Goal: Task Accomplishment & Management: Complete application form

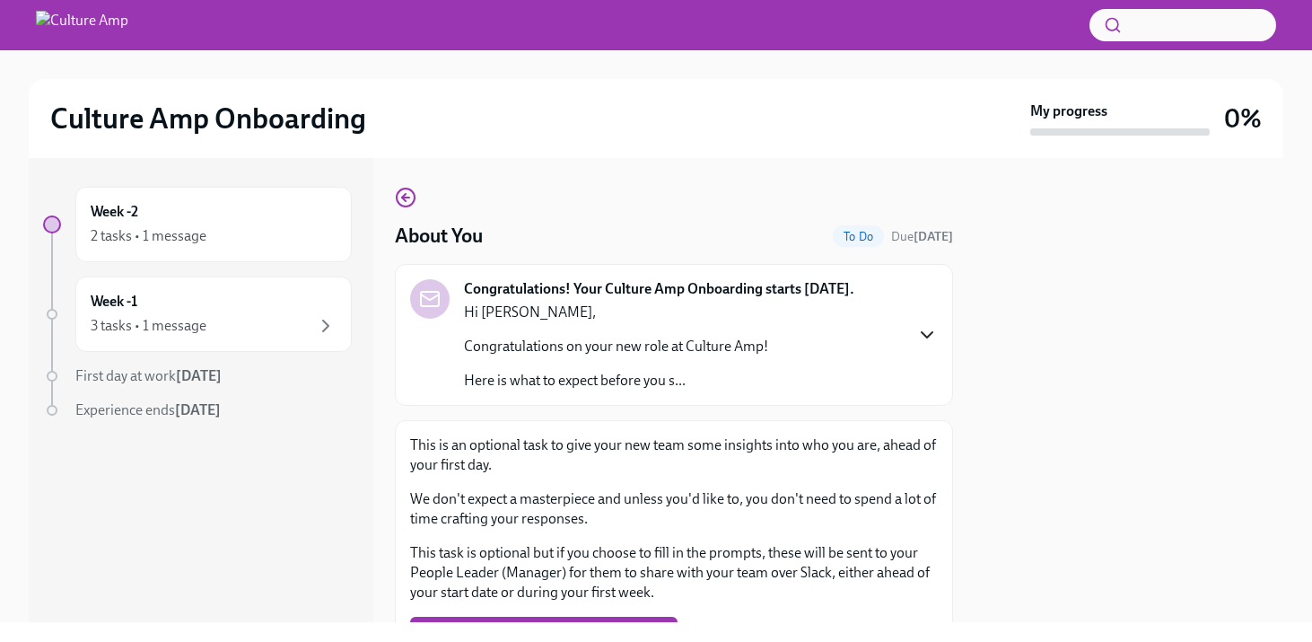
click at [924, 333] on icon "button" at bounding box center [927, 335] width 22 height 22
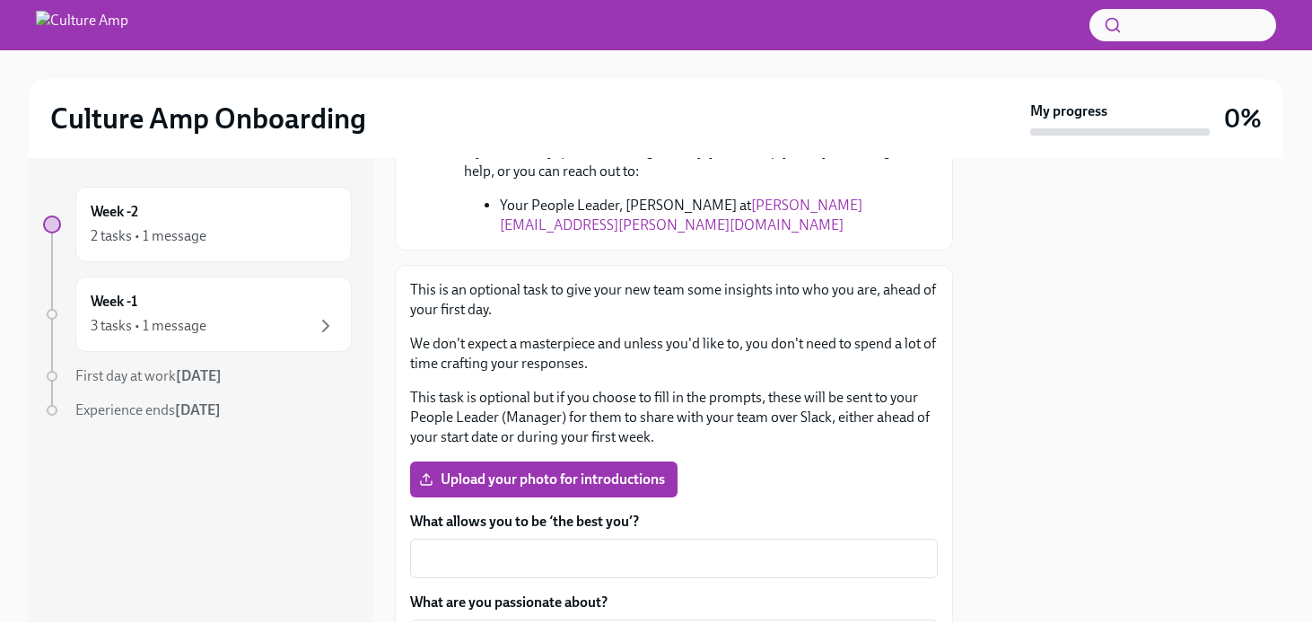
scroll to position [469, 0]
click at [595, 482] on span "Upload your photo for introductions" at bounding box center [544, 481] width 242 height 18
click at [0, 0] on input "Upload your photo for introductions" at bounding box center [0, 0] width 0 height 0
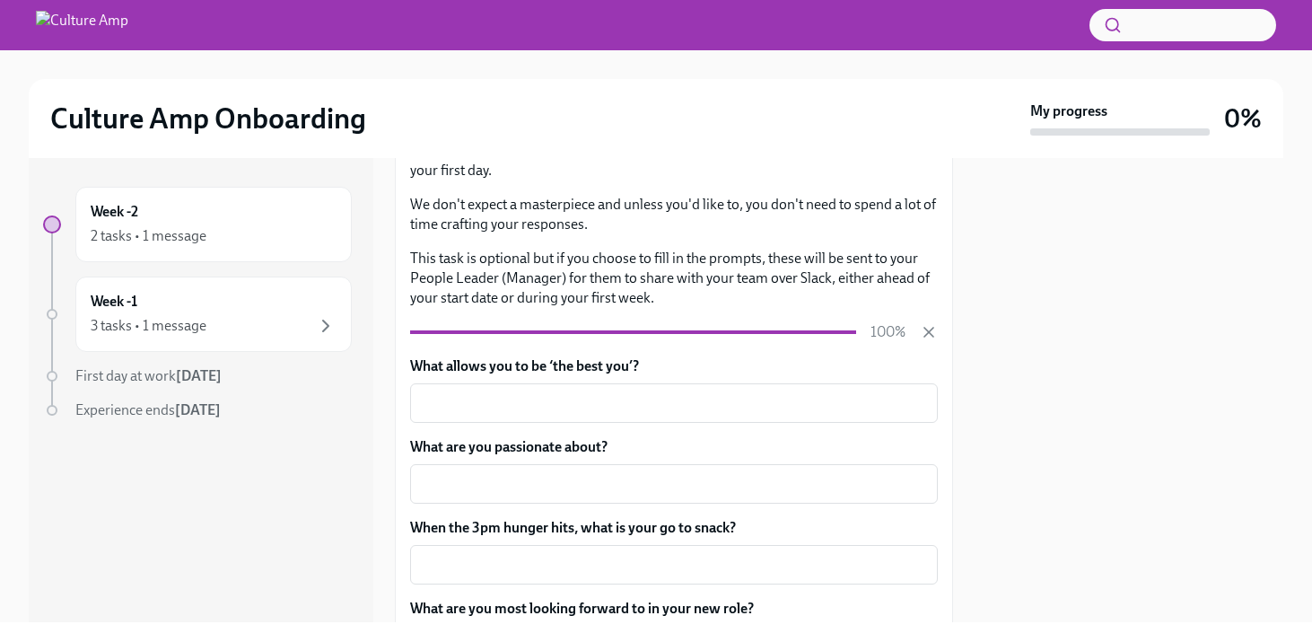
scroll to position [612, 0]
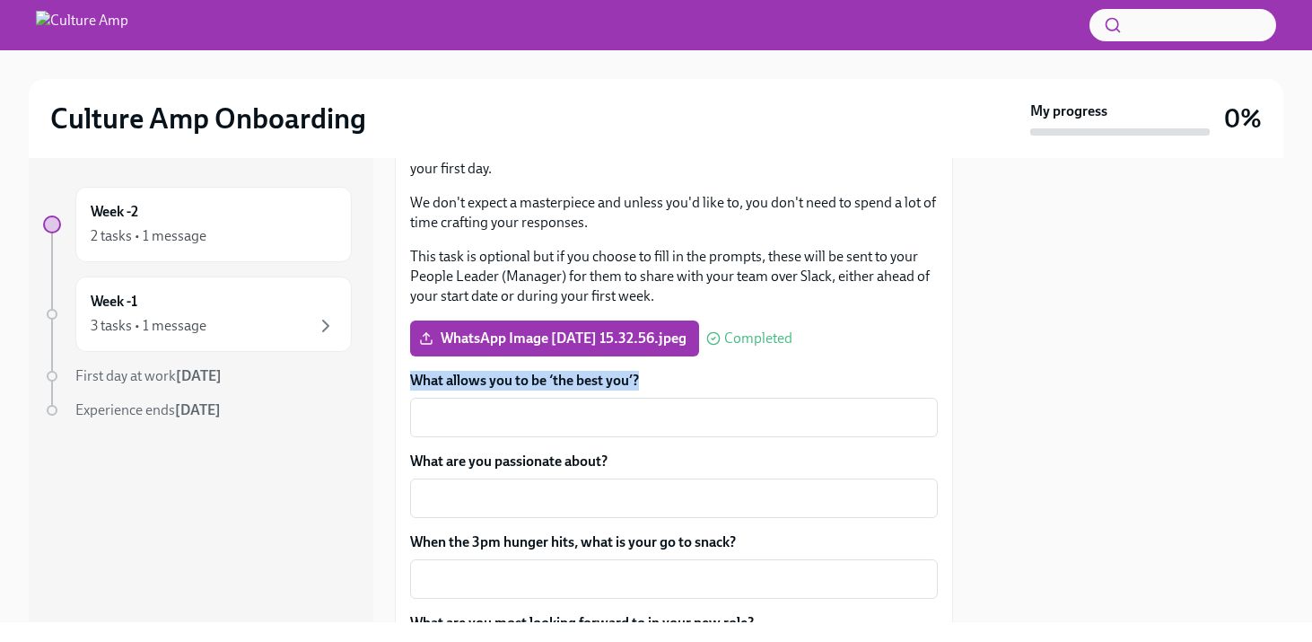
drag, startPoint x: 642, startPoint y: 384, endPoint x: 405, endPoint y: 372, distance: 237.2
click at [405, 372] on div "This is an optional task to give your new team some insights into who you are, …" at bounding box center [674, 434] width 558 height 621
copy label "What allows you to be ‘the best you’?"
click at [489, 424] on textarea "What allows you to be ‘the best you’?" at bounding box center [674, 417] width 506 height 22
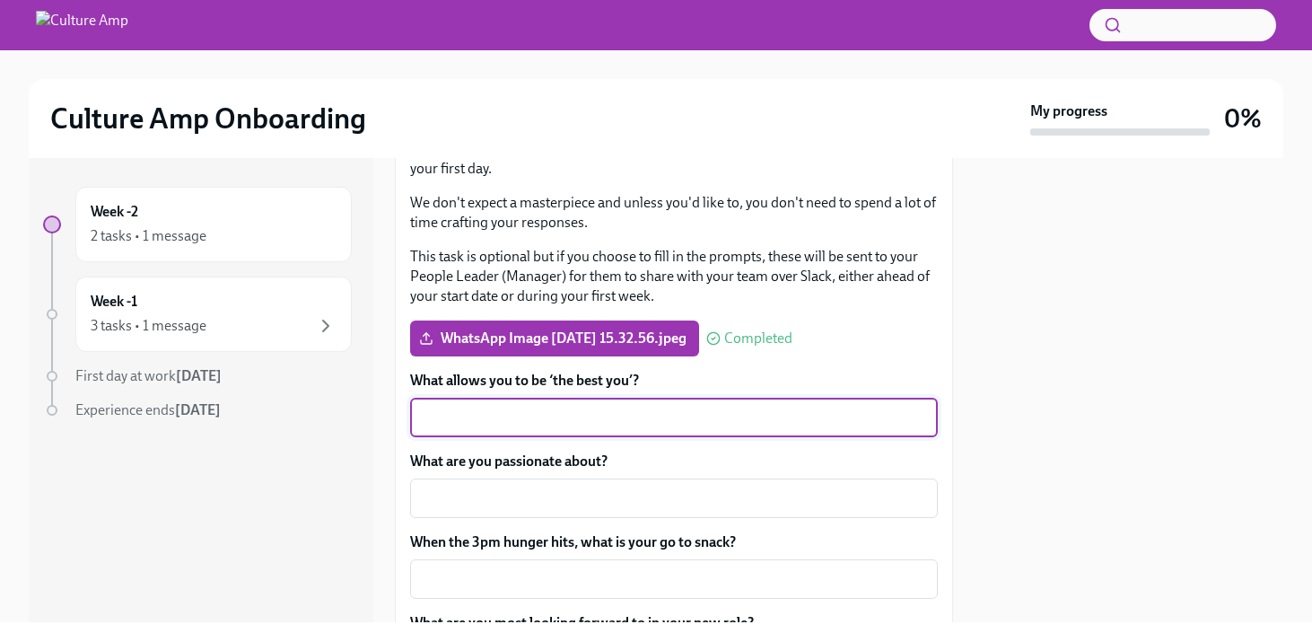
paste textarea "I perform best in environments where there’s open communication and collaborati…"
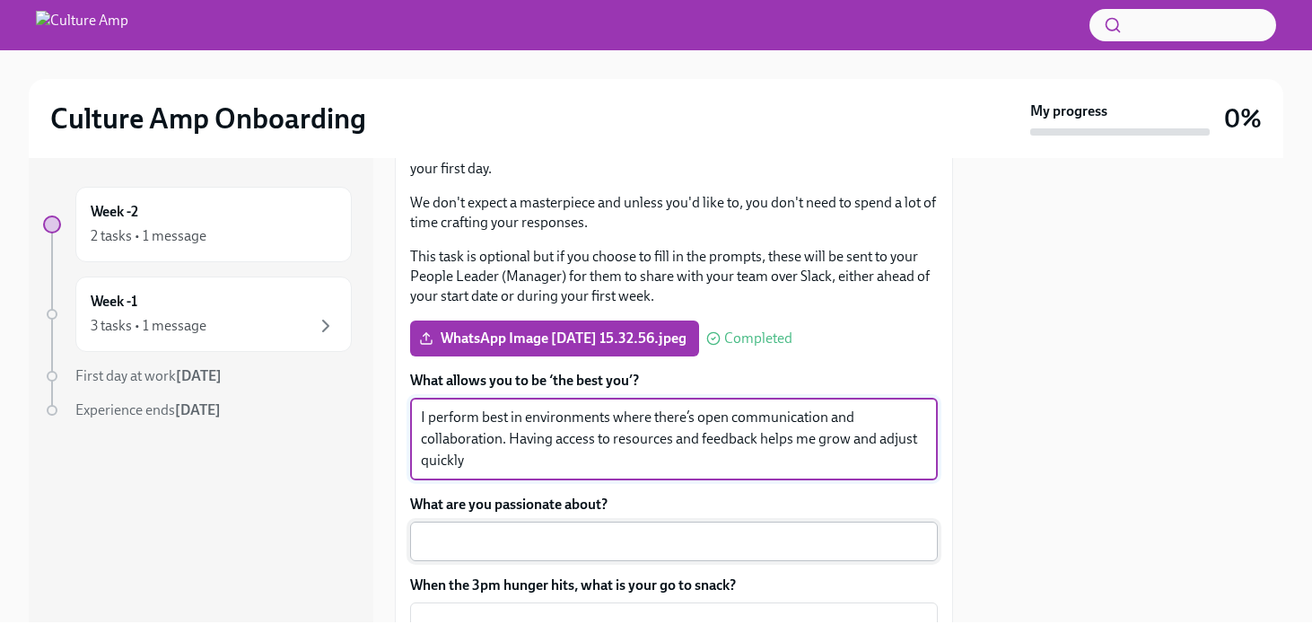
type textarea "I perform best in environments where there’s open communication and collaborati…"
click at [559, 537] on textarea "What are you passionate about?" at bounding box center [674, 541] width 506 height 22
drag, startPoint x: 502, startPoint y: 462, endPoint x: 354, endPoint y: 361, distance: 180.2
click at [354, 361] on div "Week -2 2 tasks • 1 message Week -1 3 tasks • 1 message First day at work [DATE…" at bounding box center [656, 390] width 1254 height 464
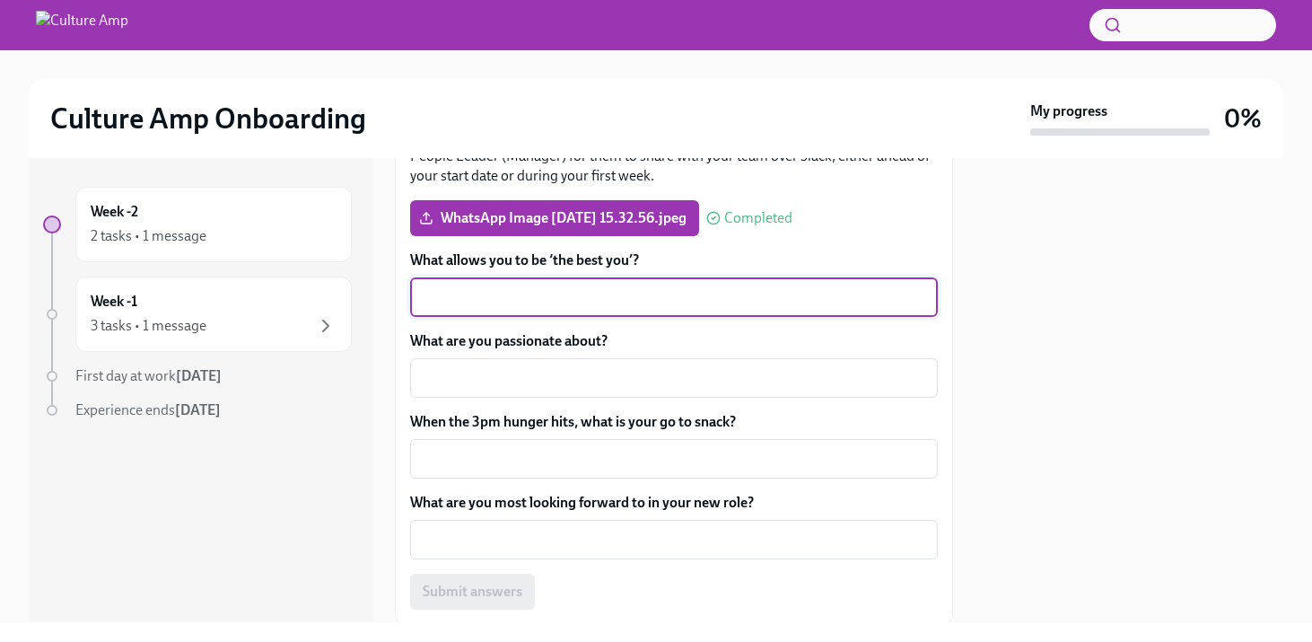
scroll to position [793, 0]
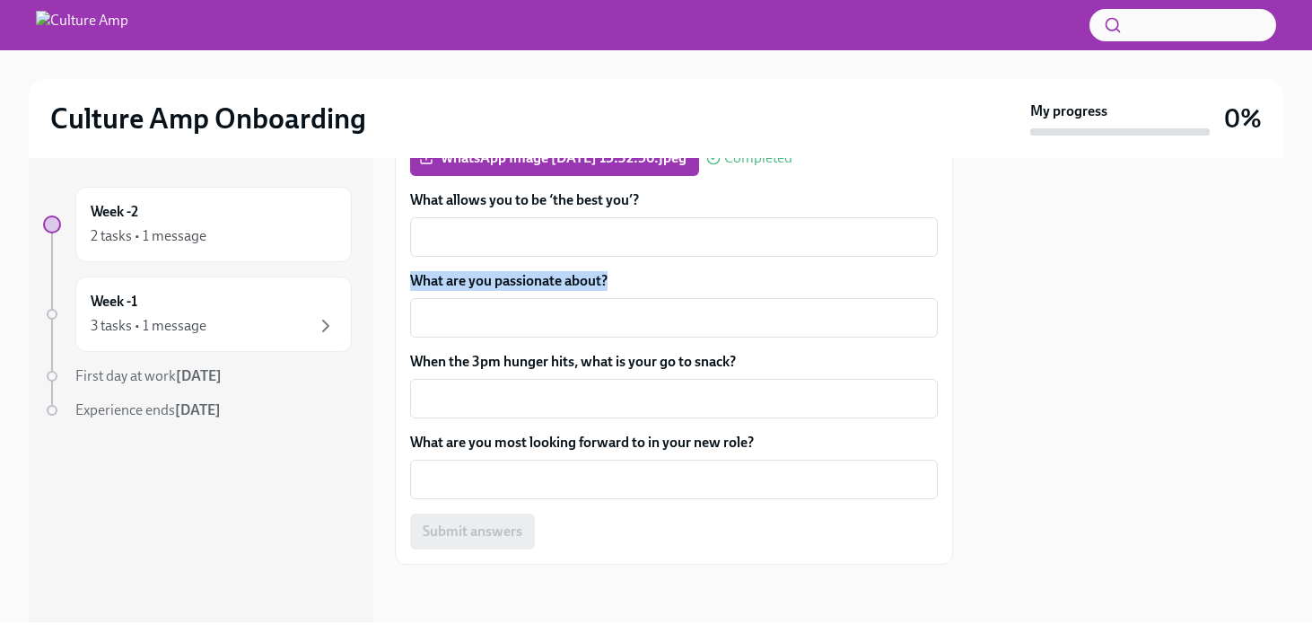
drag, startPoint x: 610, startPoint y: 280, endPoint x: 408, endPoint y: 275, distance: 201.9
click at [408, 275] on div "This is an optional task to give your new team some insights into who you are, …" at bounding box center [674, 253] width 558 height 621
copy label "What are you passionate about?"
click at [471, 333] on div "x ​" at bounding box center [674, 317] width 528 height 39
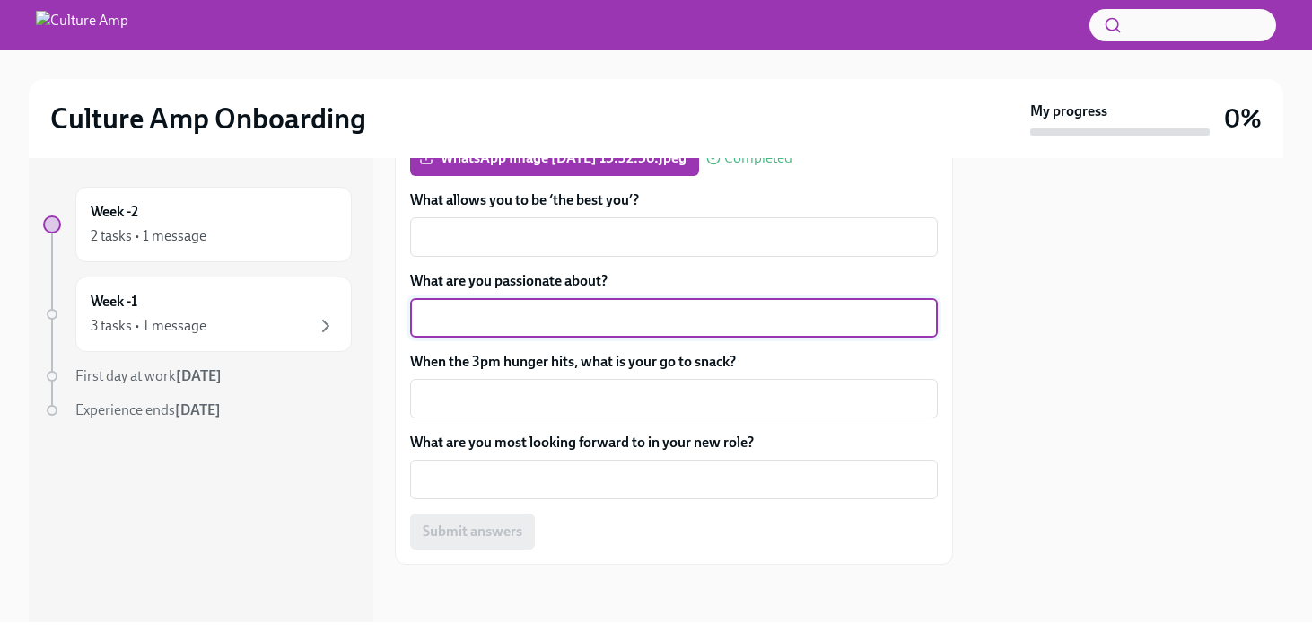
paste textarea "I’m passionate about experiences that push me outside my comfort zone—traveling…"
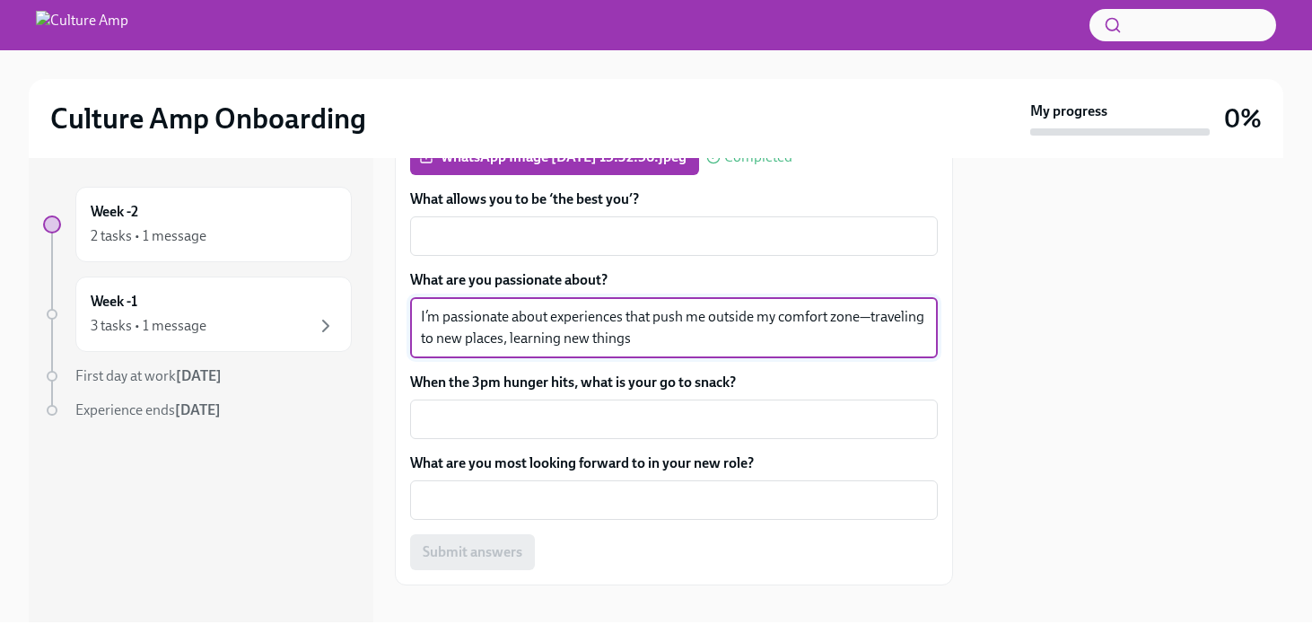
click at [868, 316] on textarea "I’m passionate about experiences that push me outside my comfort zone—traveling…" at bounding box center [674, 327] width 506 height 43
click at [655, 340] on textarea "I’m passionate about experiences that push me outside my comfort zone, travelin…" at bounding box center [674, 327] width 506 height 43
type textarea "I’m passionate about experiences that push me outside my comfort zone, travelin…"
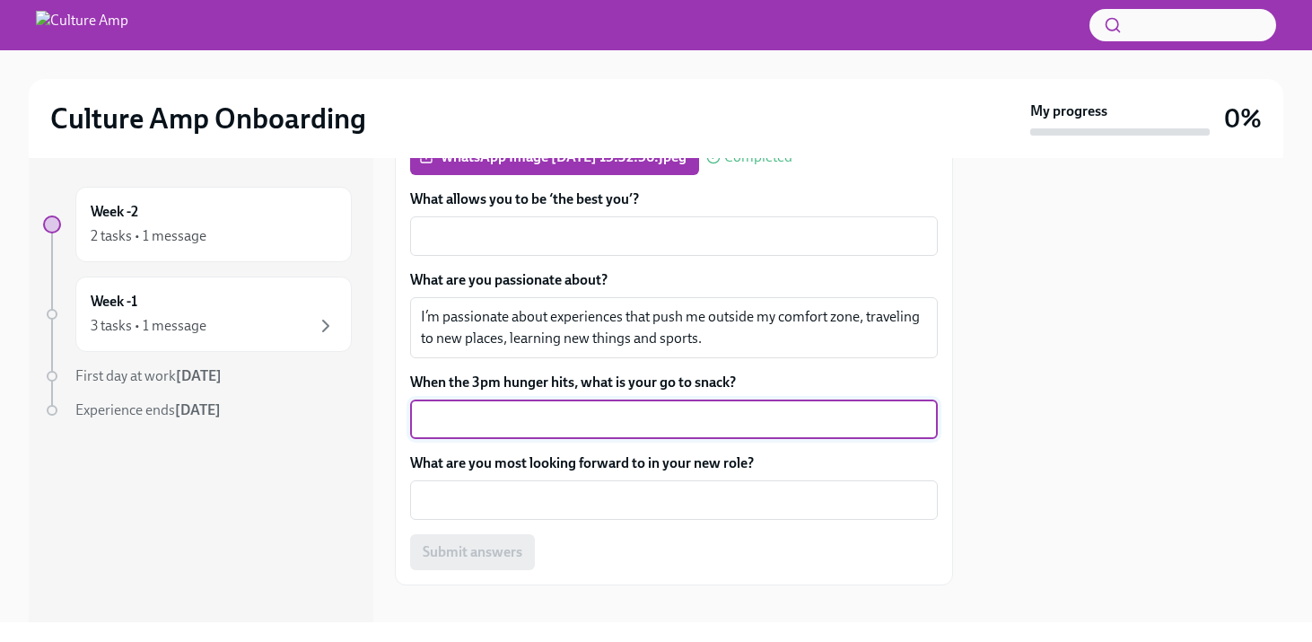
click at [607, 428] on textarea "When the 3pm hunger hits, what is your go to snack?" at bounding box center [674, 419] width 506 height 22
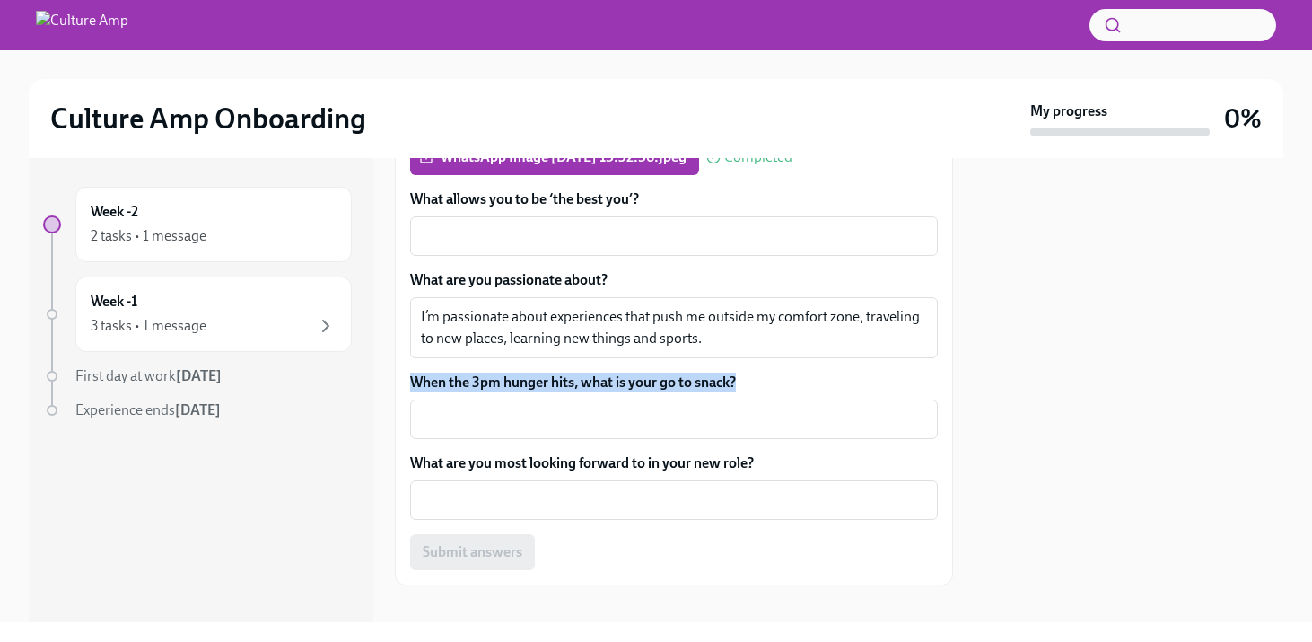
drag, startPoint x: 743, startPoint y: 380, endPoint x: 381, endPoint y: 379, distance: 361.6
click at [385, 381] on div "Week -2 2 tasks • 1 message Week -1 3 tasks • 1 message First day at work [DATE…" at bounding box center [656, 390] width 1254 height 464
copy label "When the 3pm hunger hits, what is your go to snack?"
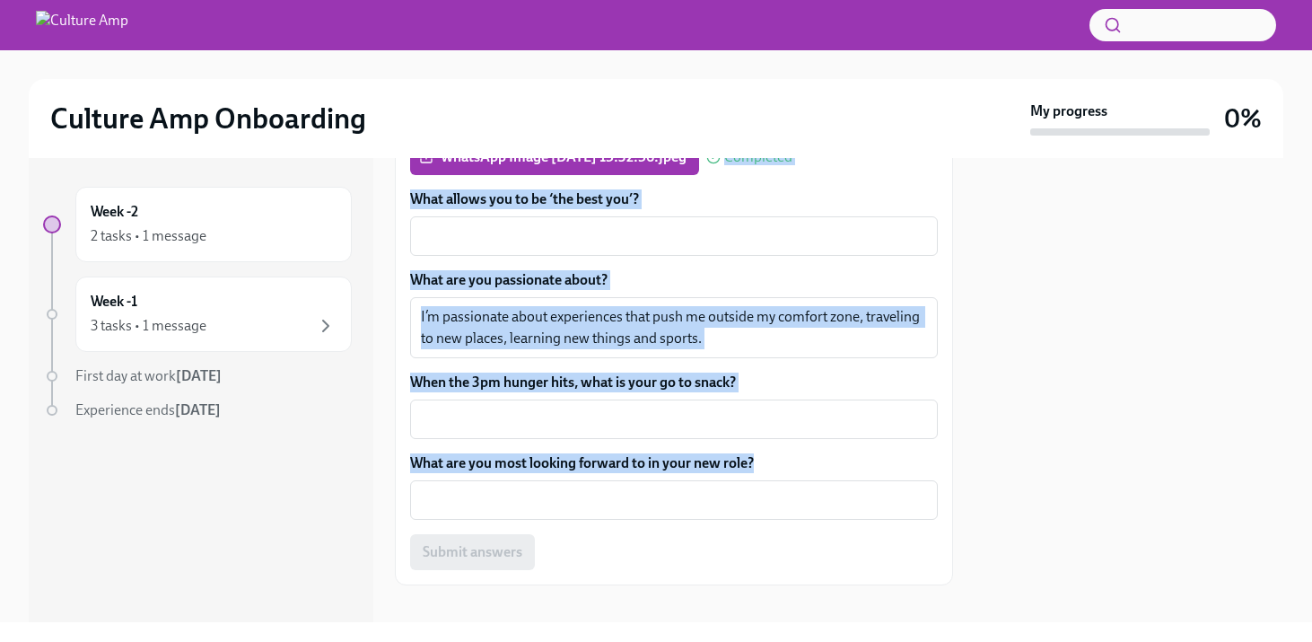
drag, startPoint x: 764, startPoint y: 464, endPoint x: 329, endPoint y: 441, distance: 434.8
click at [330, 442] on div "Week -2 2 tasks • 1 message Week -1 3 tasks • 1 message First day at work [DATE…" at bounding box center [656, 390] width 1254 height 464
copy div "About You To Do Due [DATE] Congratulations! Your Culture Amp Onboarding starts …"
click at [589, 452] on div "What allows you to be ‘the best you’? x ​ What are you passionate about? I’m pa…" at bounding box center [674, 379] width 528 height 380
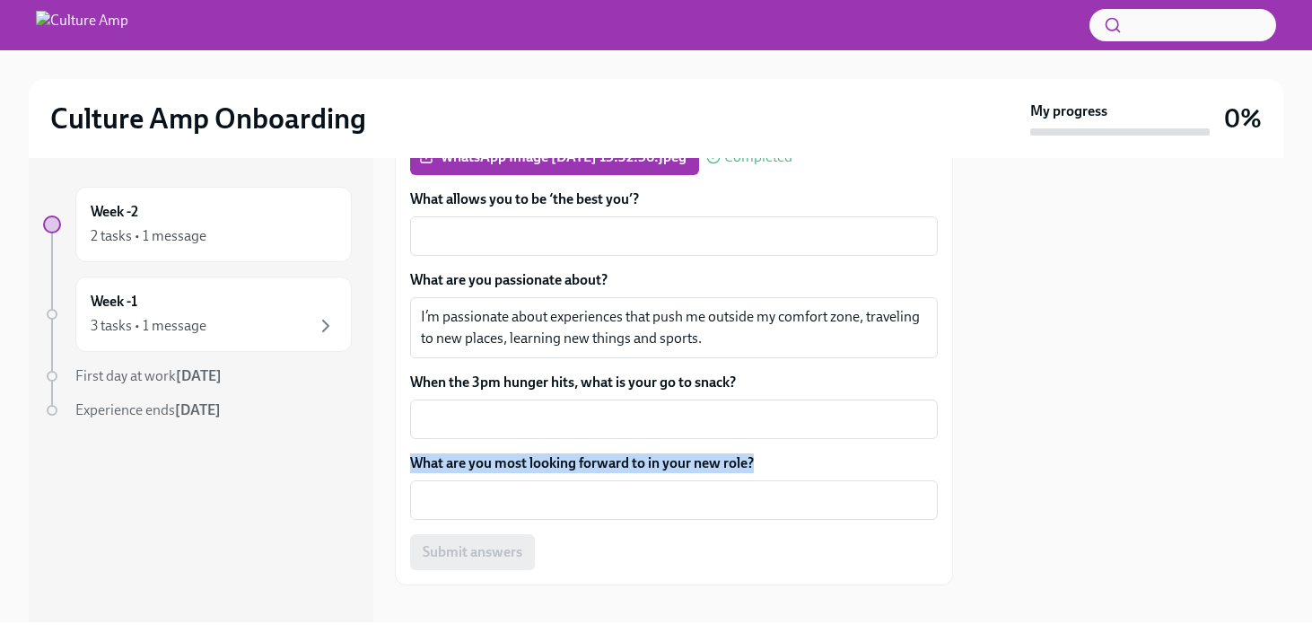
drag, startPoint x: 752, startPoint y: 464, endPoint x: 406, endPoint y: 458, distance: 345.5
click at [406, 458] on div "This is an optional task to give your new team some insights into who you are, …" at bounding box center [674, 264] width 558 height 642
copy label "What are you most looking forward to in your new role?"
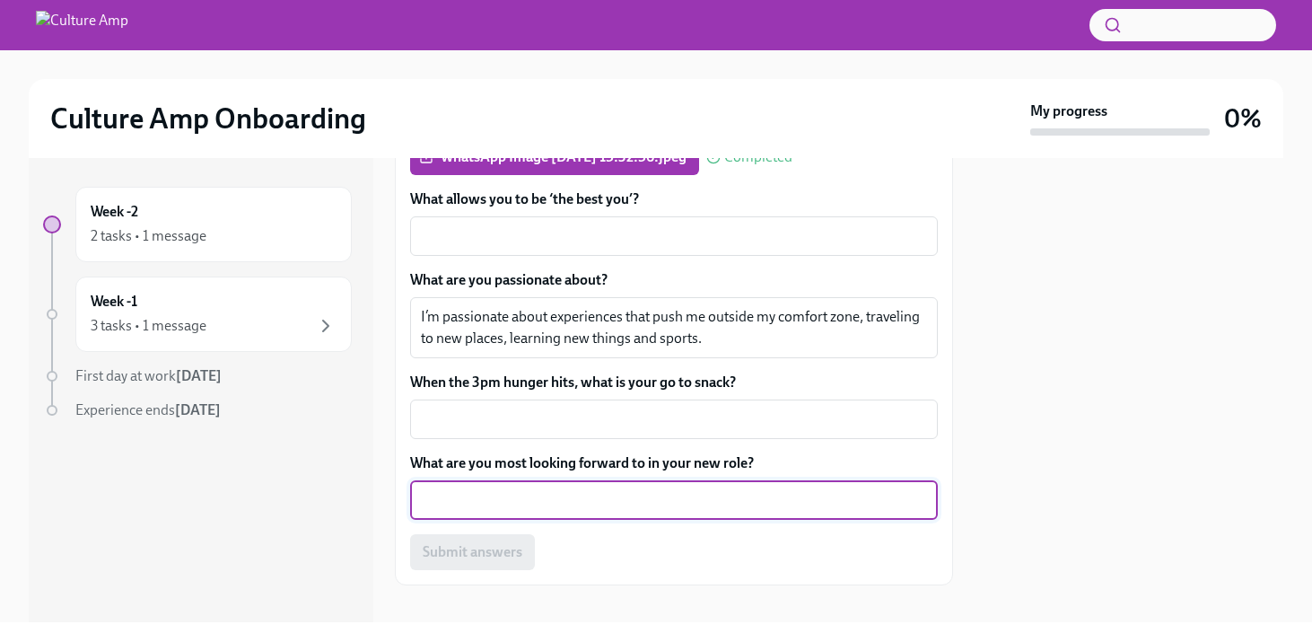
click at [515, 493] on textarea "What are you most looking forward to in your new role?" at bounding box center [674, 500] width 506 height 22
paste textarea "I’m really looking forward to working with a new team, learning from different …"
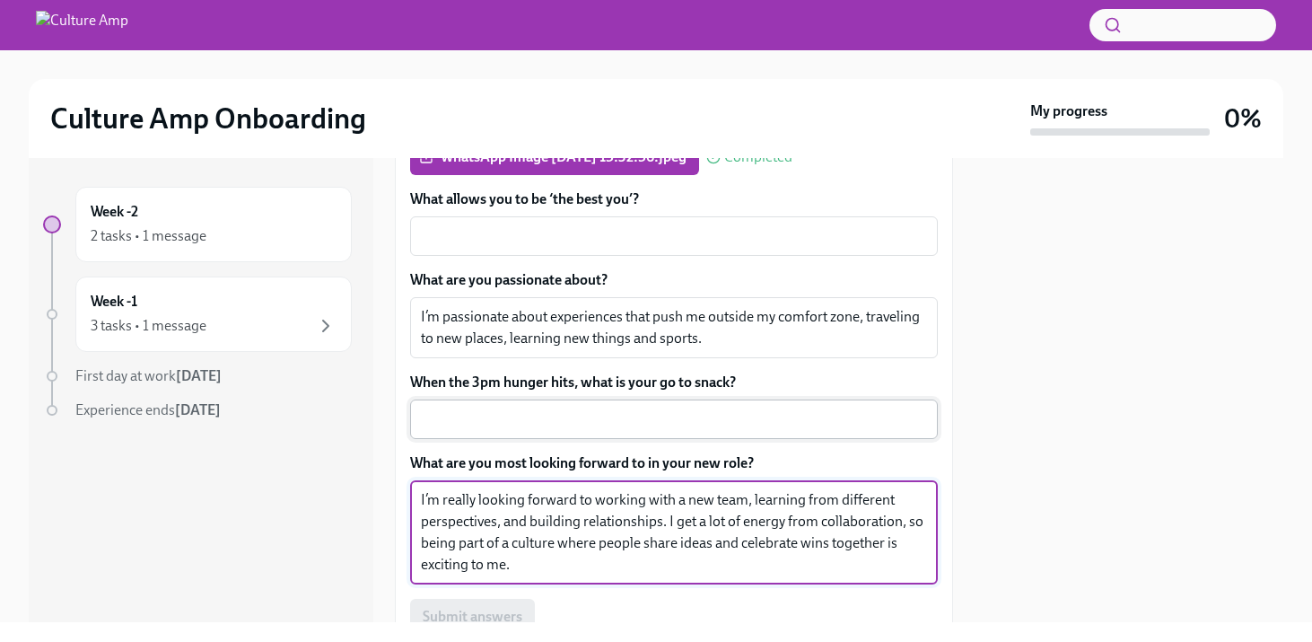
type textarea "I’m really looking forward to working with a new team, learning from different …"
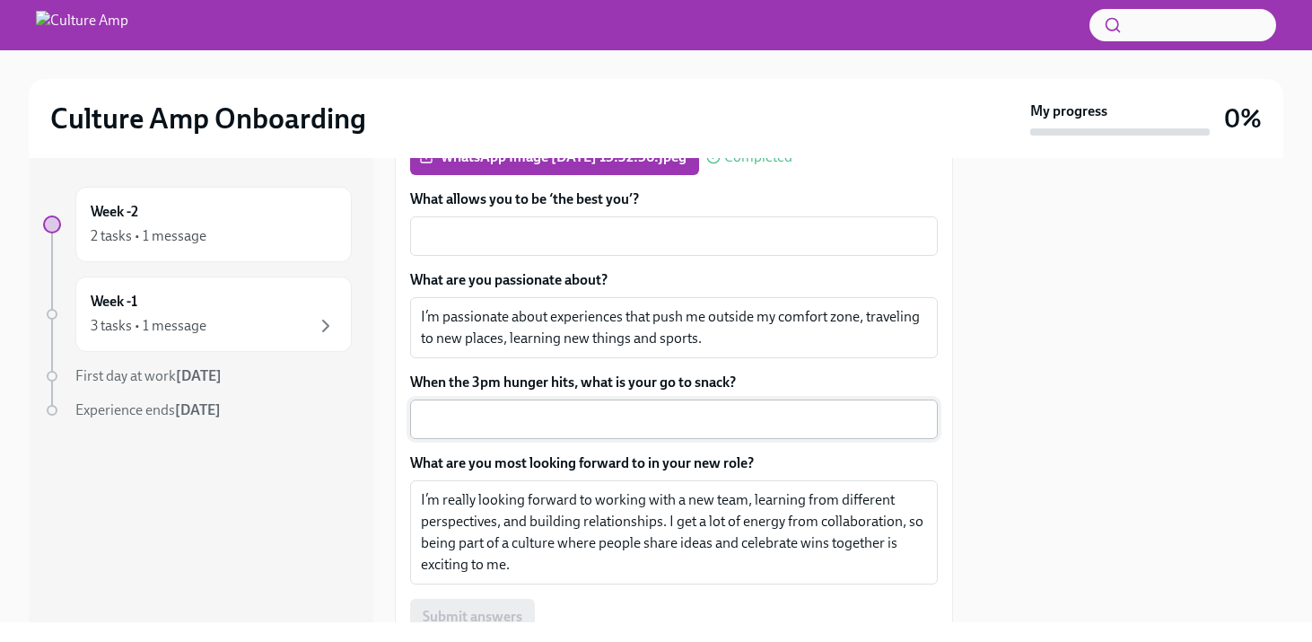
click at [642, 438] on div "x ​" at bounding box center [674, 418] width 528 height 39
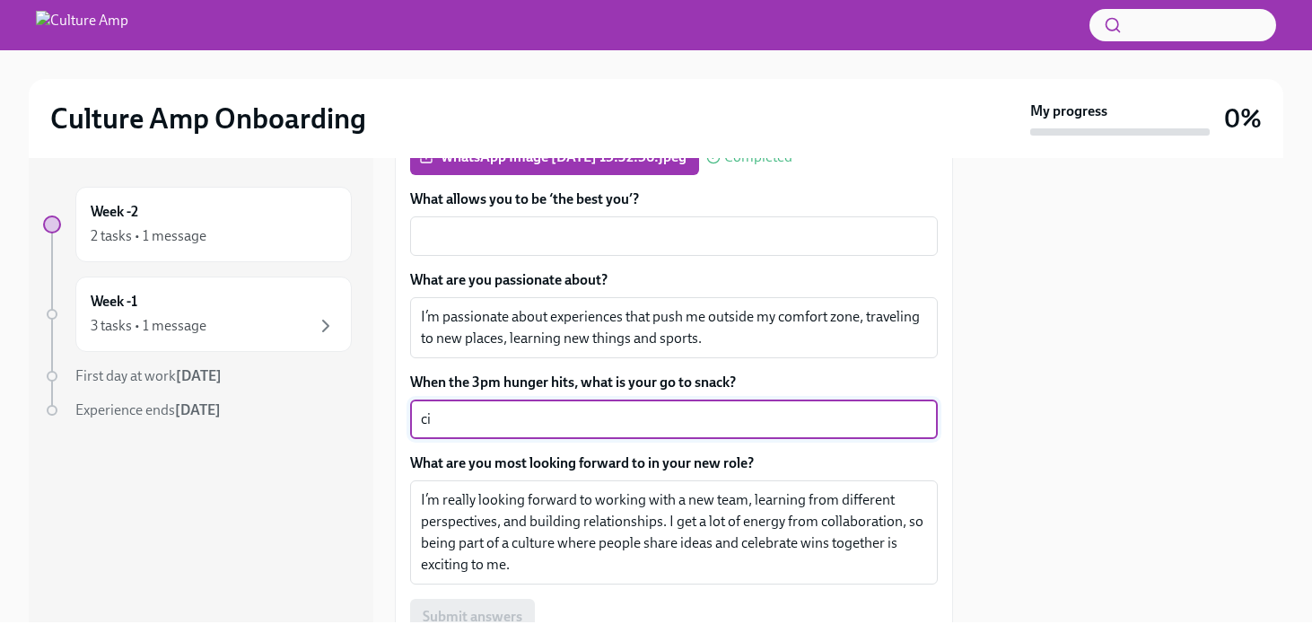
type textarea "c"
type textarea "Cinnamon buns"
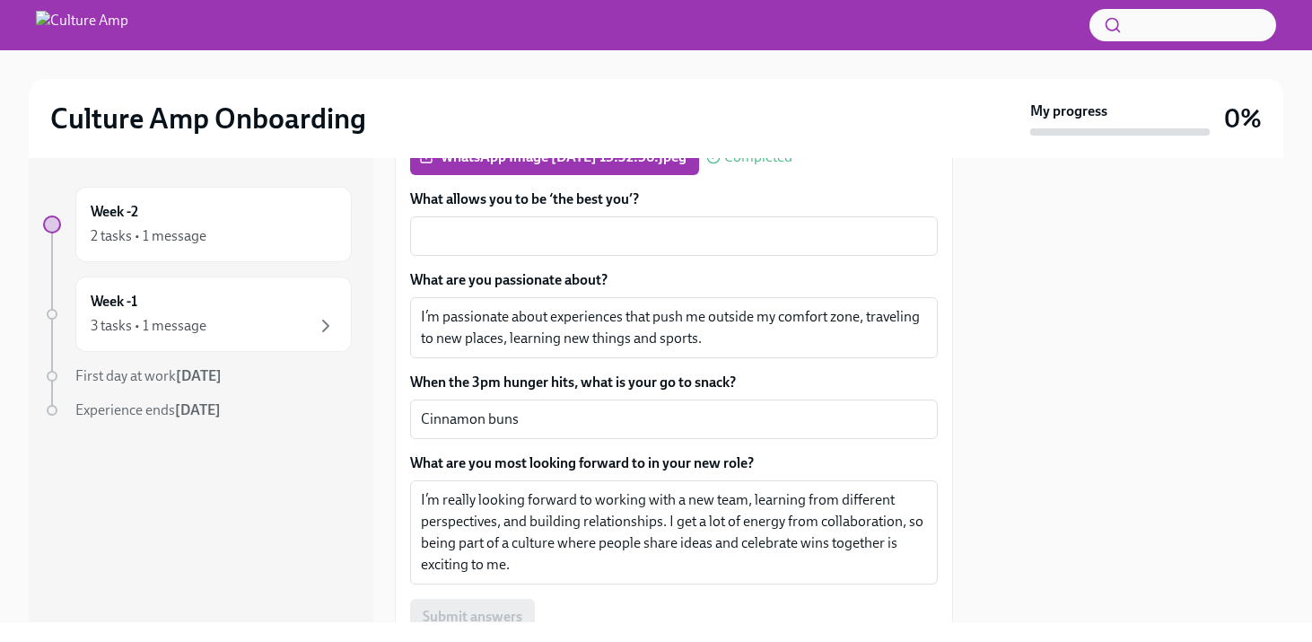
click at [659, 455] on label "What are you most looking forward to in your new role?" at bounding box center [674, 463] width 528 height 20
click at [659, 489] on textarea "I’m really looking forward to working with a new team, learning from different …" at bounding box center [674, 532] width 506 height 86
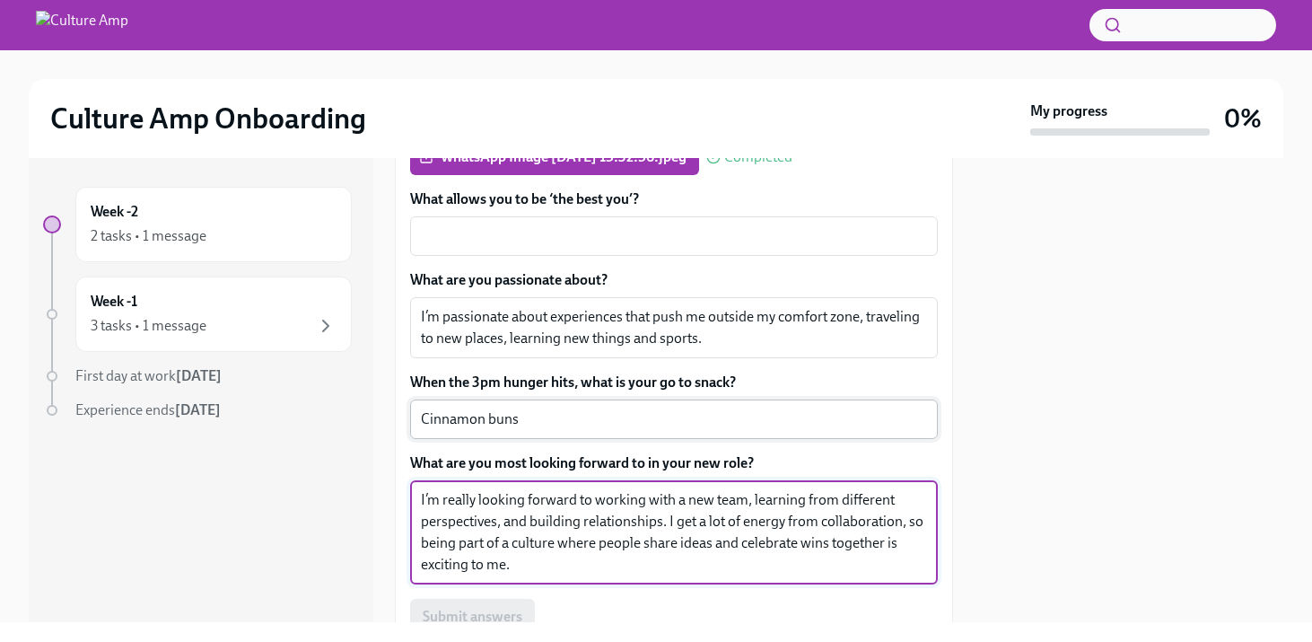
click at [633, 416] on textarea "Cinnamon buns" at bounding box center [674, 419] width 506 height 22
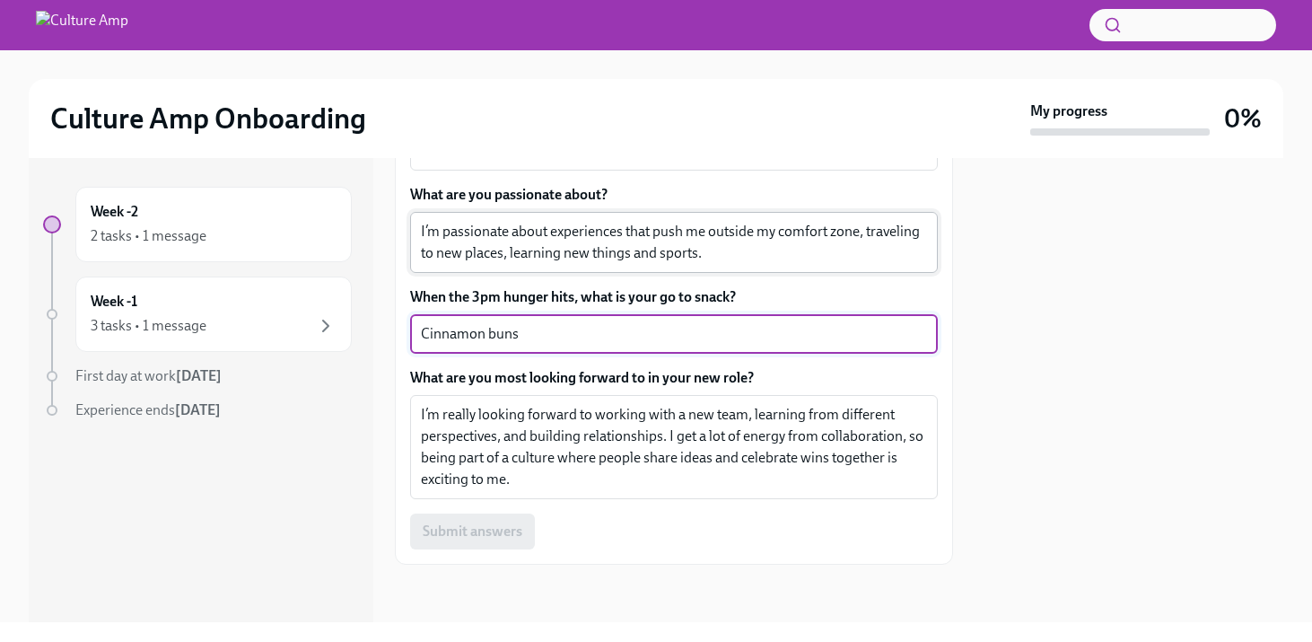
scroll to position [879, 0]
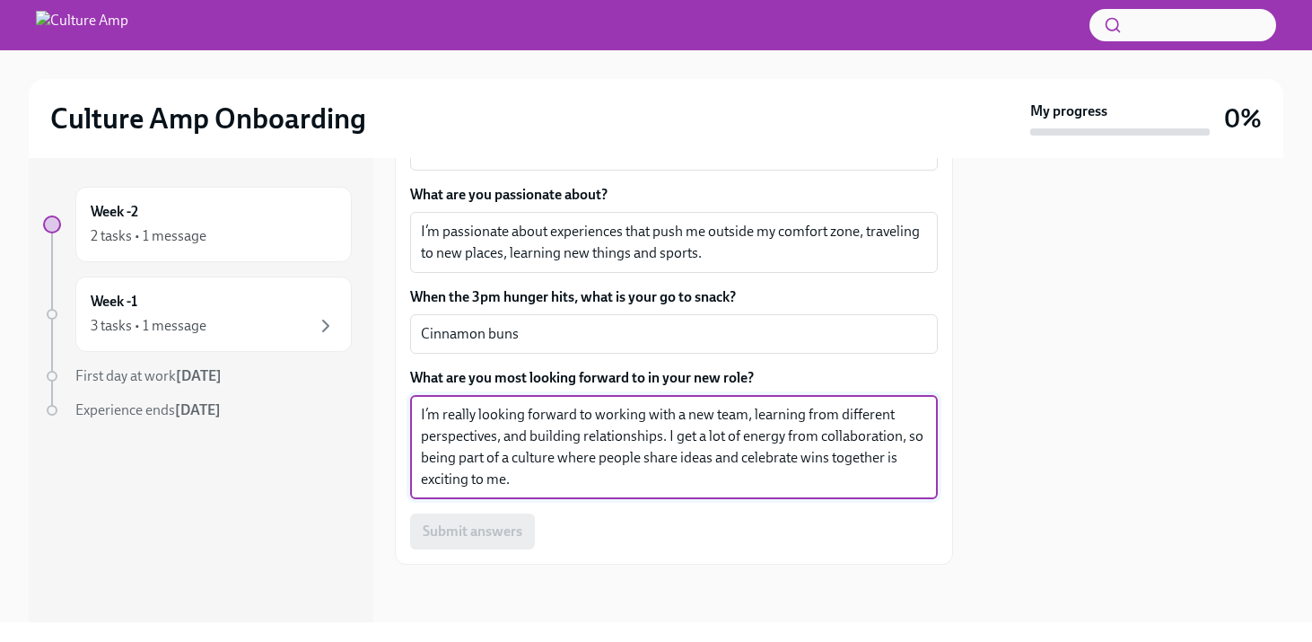
click at [725, 468] on textarea "I’m really looking forward to working with a new team, learning from different …" at bounding box center [674, 447] width 506 height 86
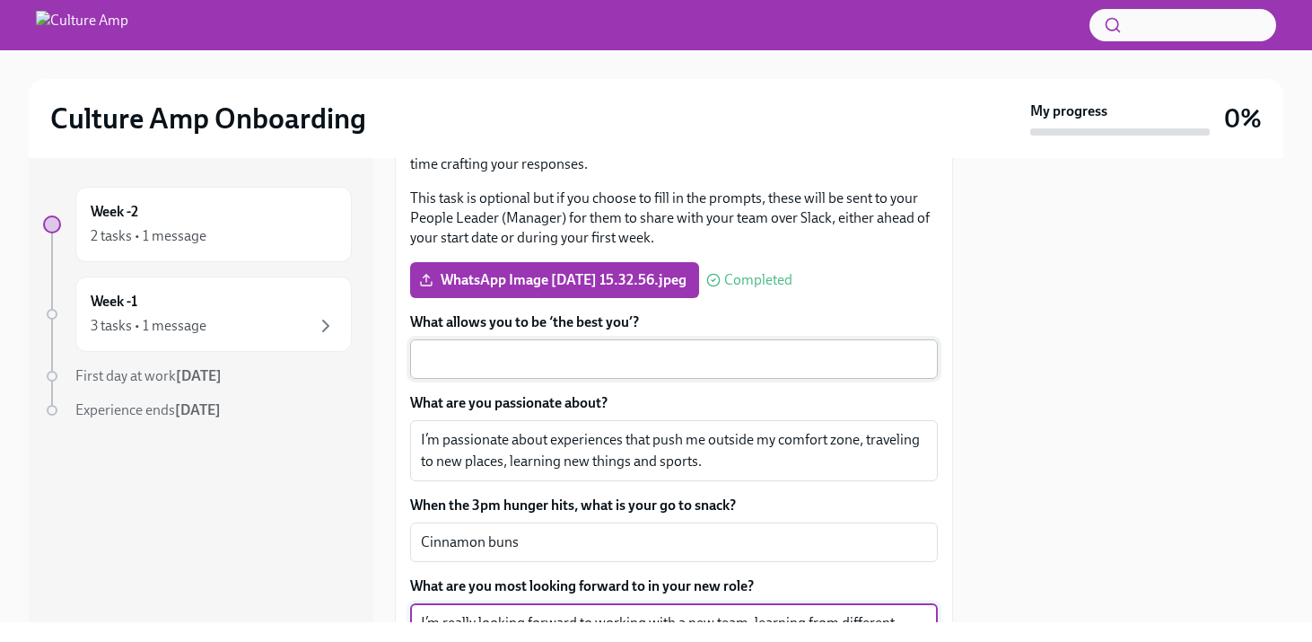
scroll to position [673, 0]
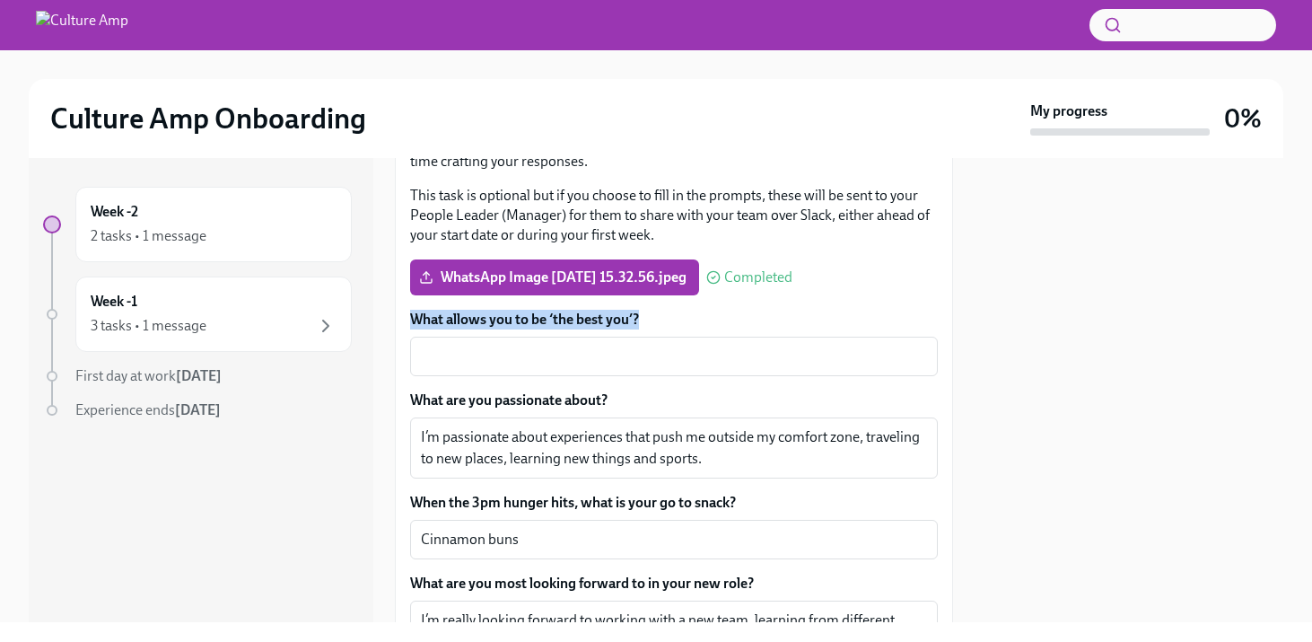
drag, startPoint x: 642, startPoint y: 319, endPoint x: 406, endPoint y: 308, distance: 235.4
click at [406, 310] on div "This is an optional task to give your new team some insights into who you are, …" at bounding box center [674, 416] width 558 height 707
copy label "What allows you to be ‘the best you’?"
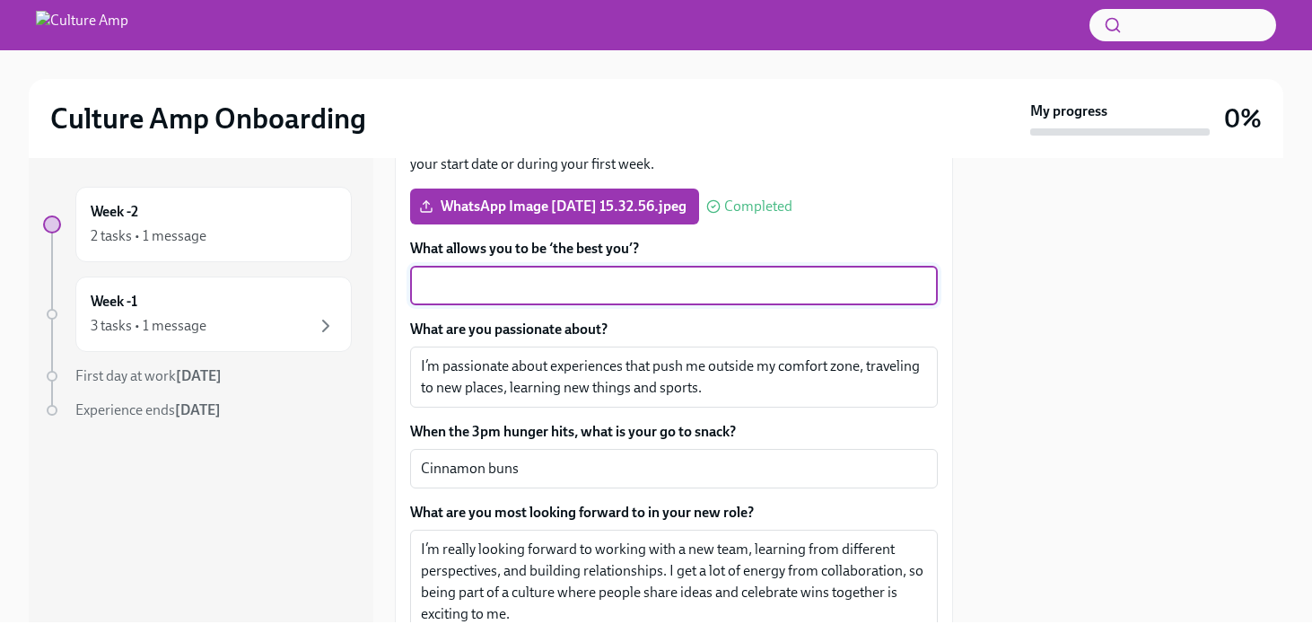
click at [512, 291] on textarea "What allows you to be ‘the best you’?" at bounding box center [674, 286] width 506 height 22
paste textarea "The best me shows up after a morning workout and a strong coffee"
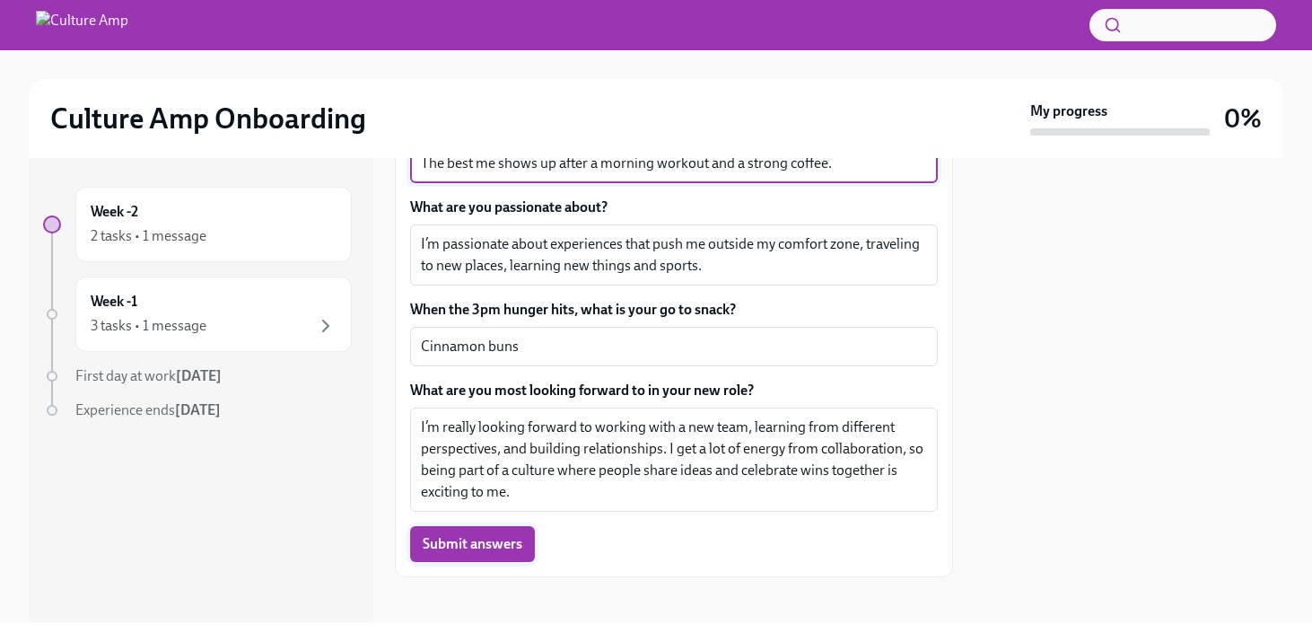
scroll to position [869, 0]
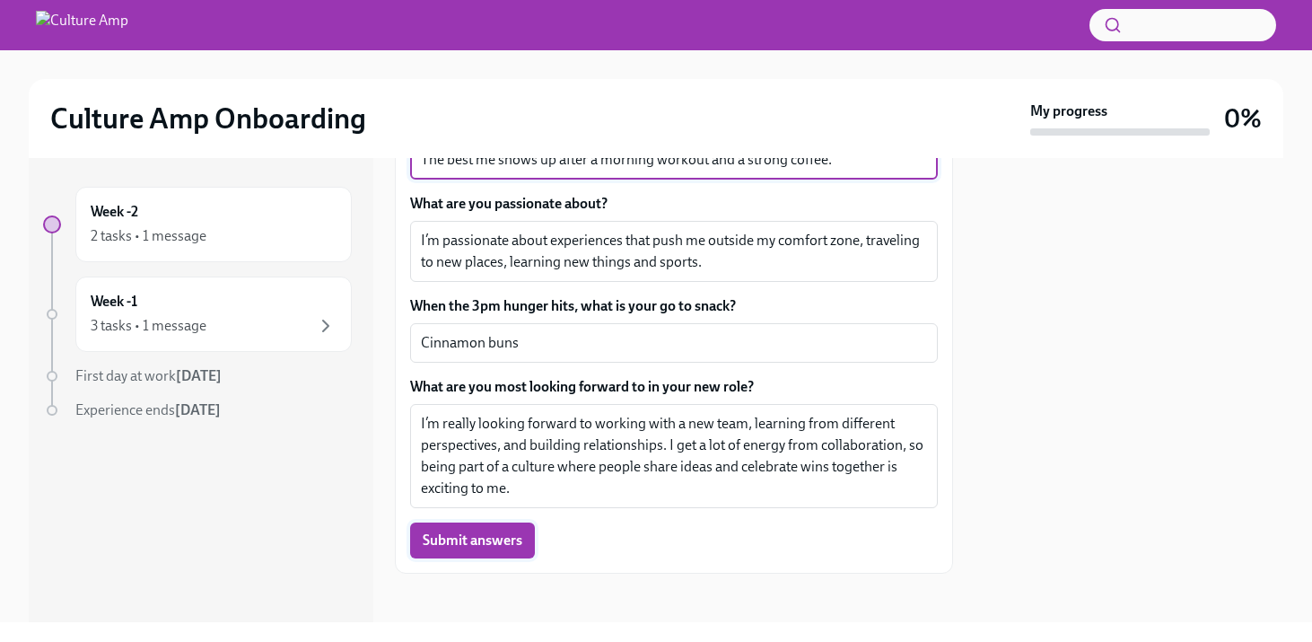
type textarea "The best me shows up after a morning workout and a strong coffee."
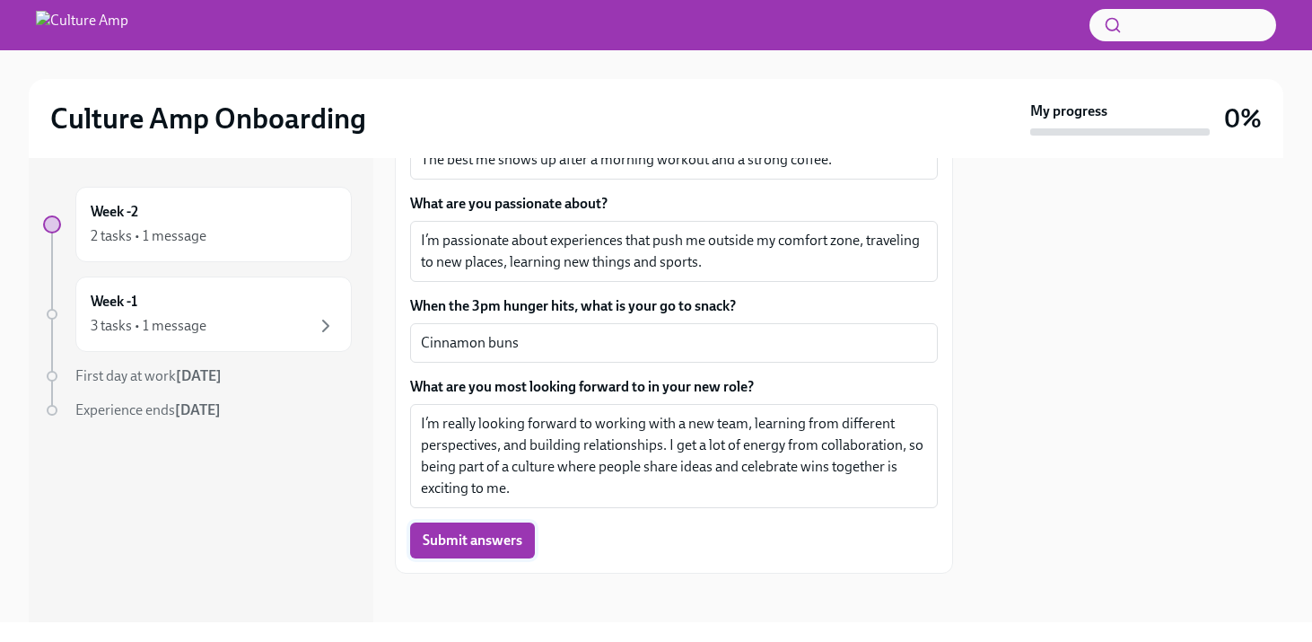
click at [504, 544] on span "Submit answers" at bounding box center [473, 540] width 100 height 18
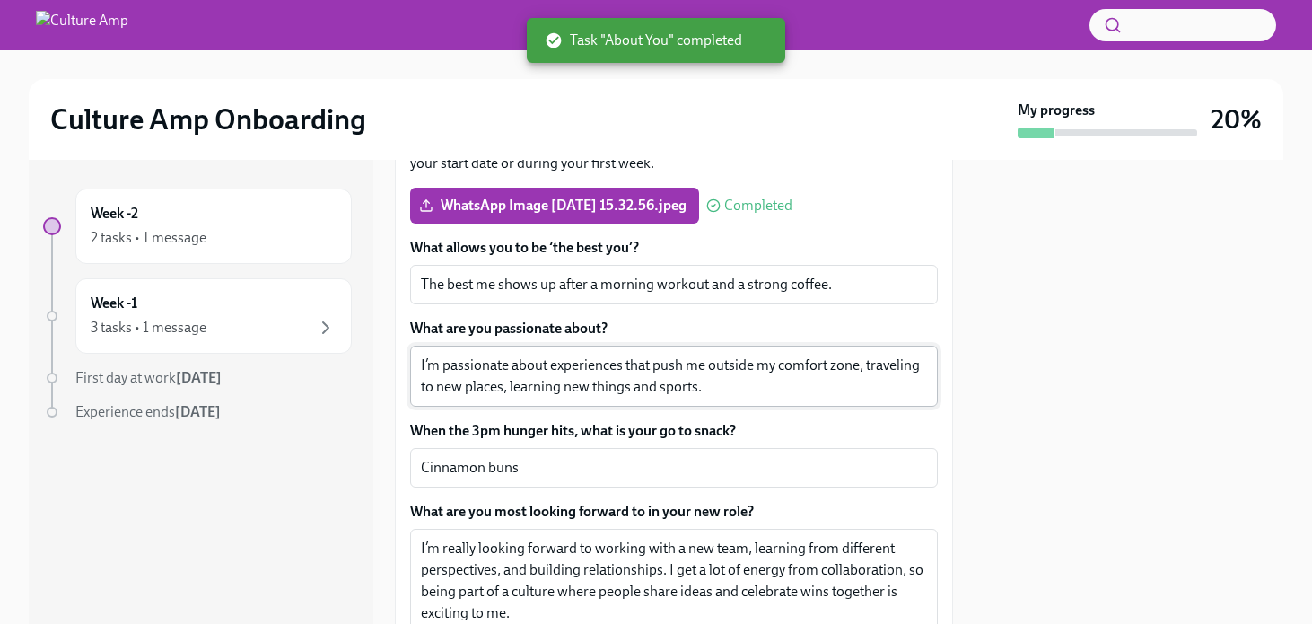
scroll to position [744, 0]
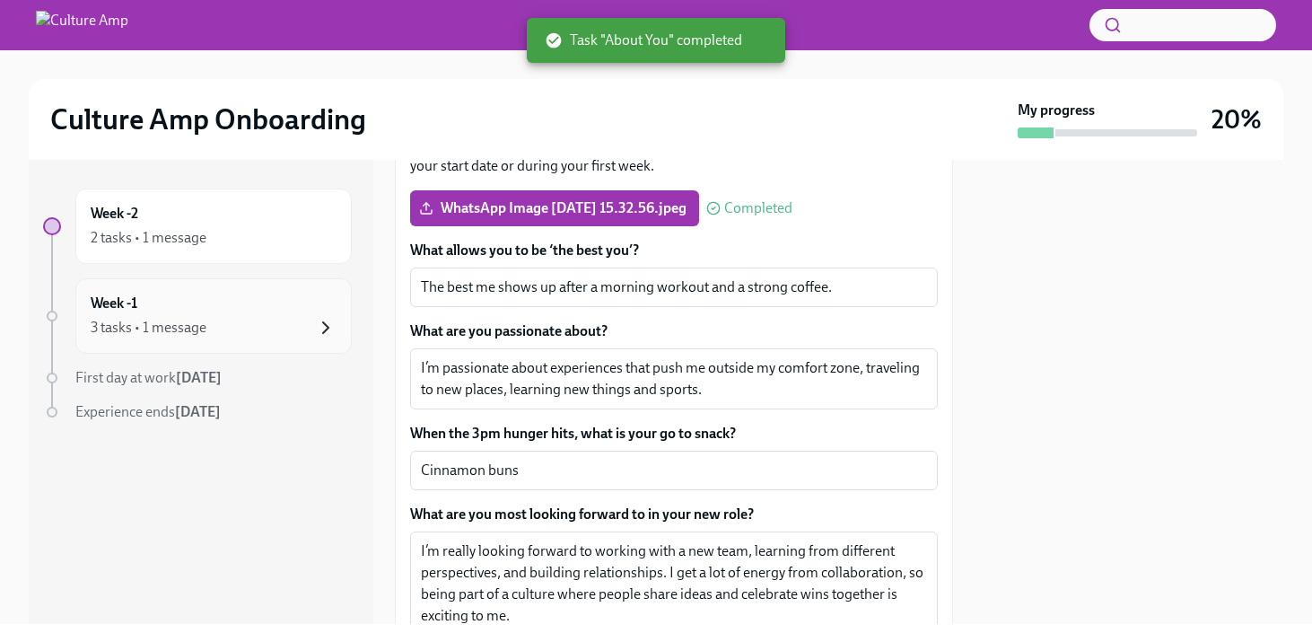
click at [326, 327] on icon "button" at bounding box center [326, 328] width 22 height 22
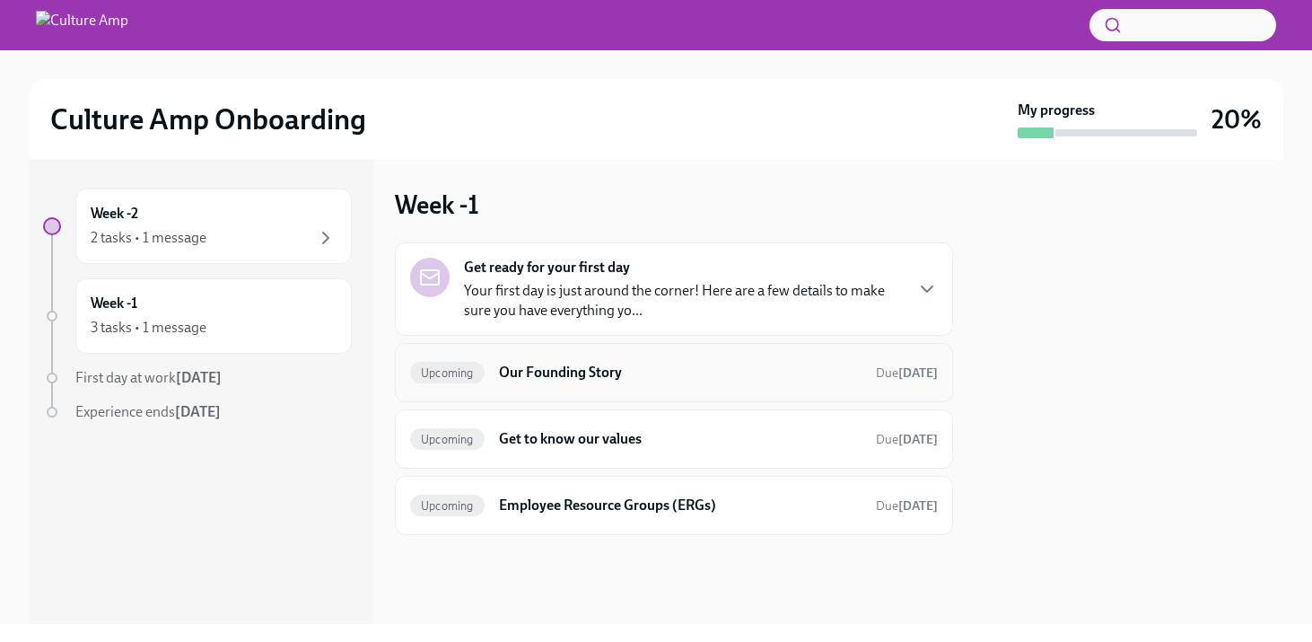
click at [656, 372] on h6 "Our Founding Story" at bounding box center [680, 372] width 362 height 20
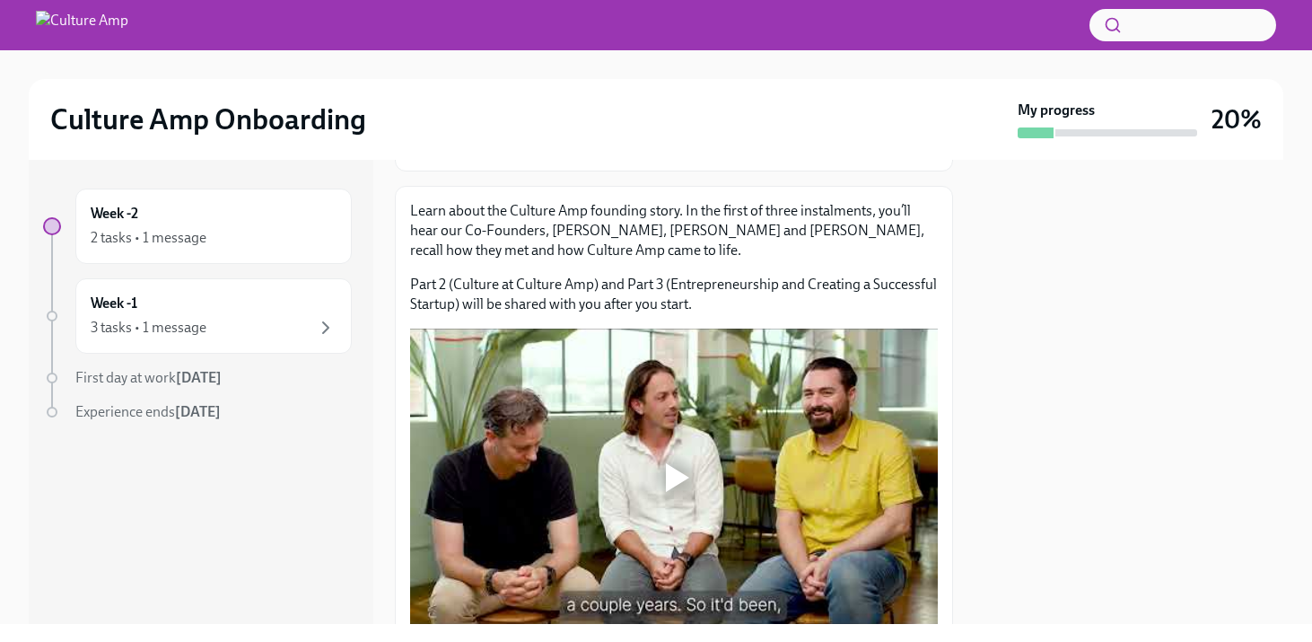
scroll to position [262, 0]
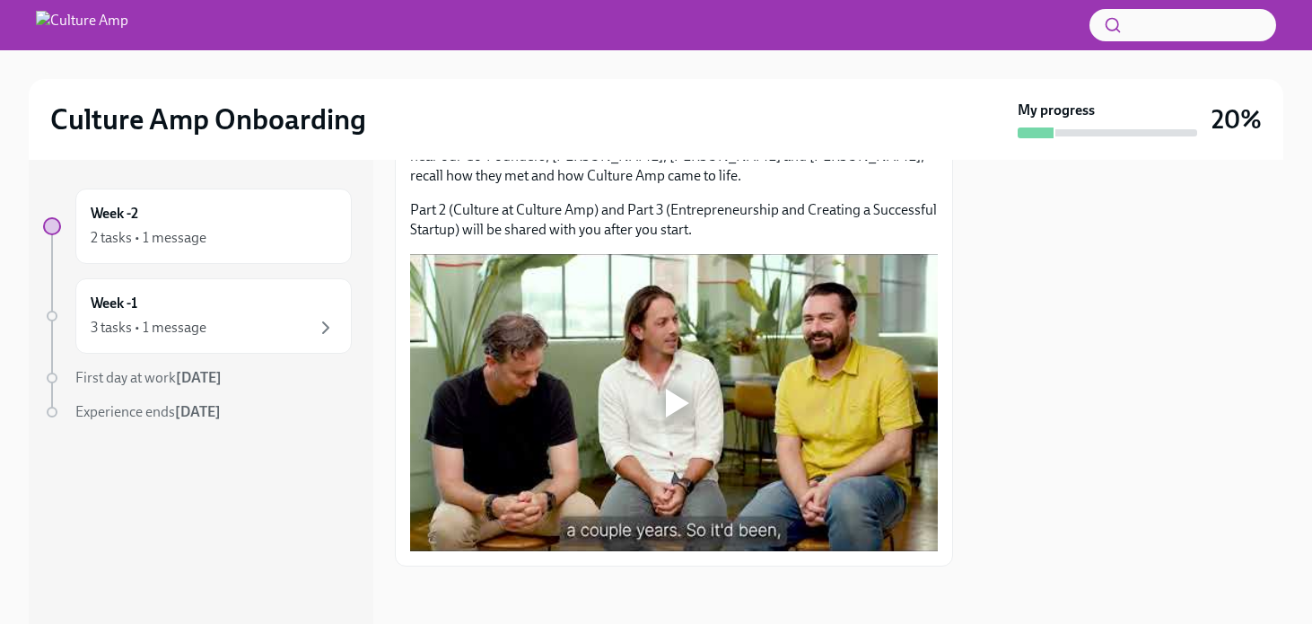
click at [684, 400] on div at bounding box center [677, 402] width 23 height 29
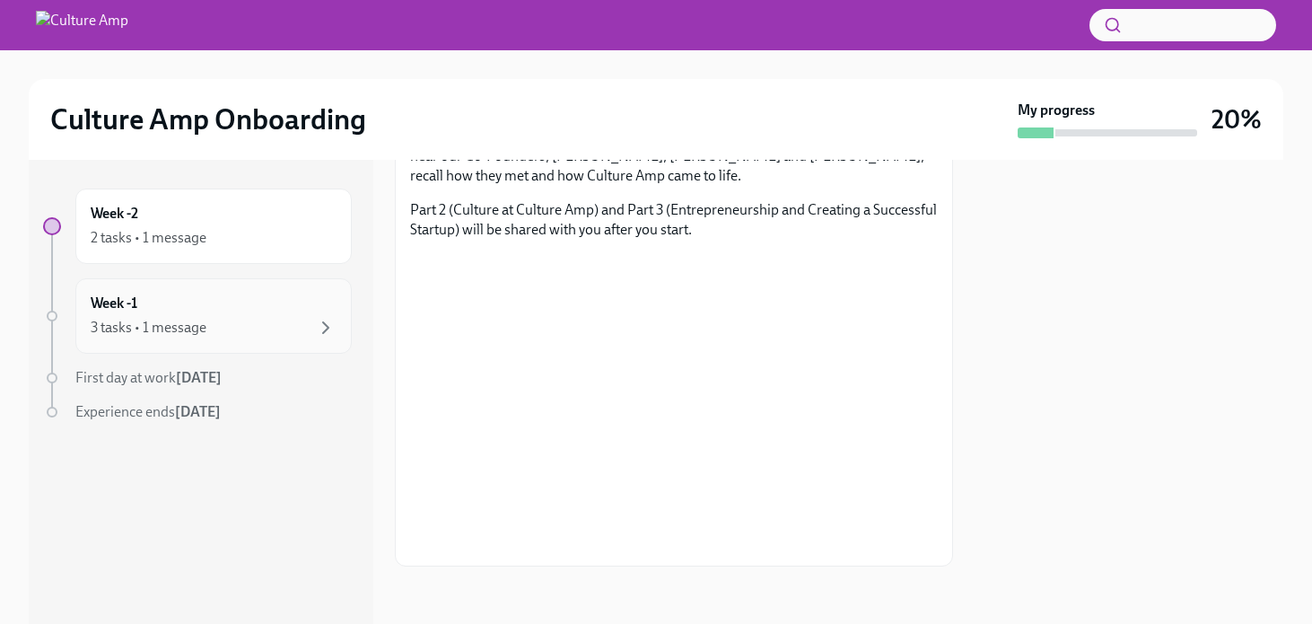
click at [295, 308] on div "Week -1 3 tasks • 1 message" at bounding box center [214, 315] width 246 height 45
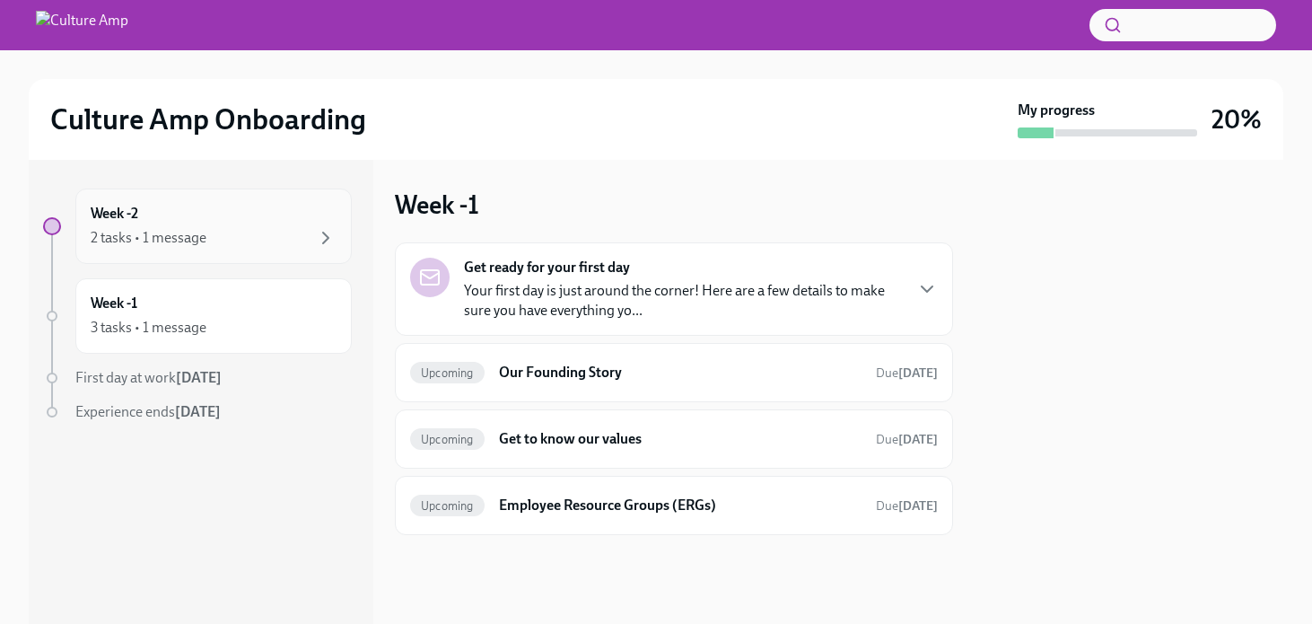
click at [292, 224] on div "Week -2 2 tasks • 1 message" at bounding box center [214, 226] width 246 height 45
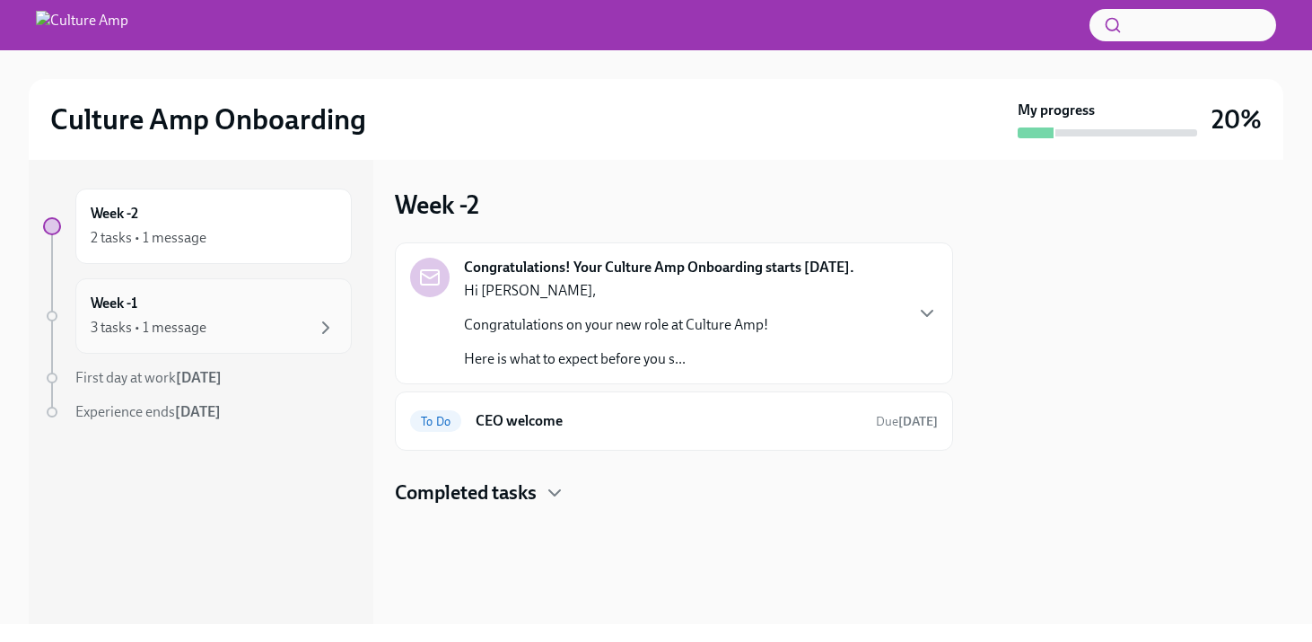
click at [264, 318] on div "3 tasks • 1 message" at bounding box center [214, 328] width 246 height 22
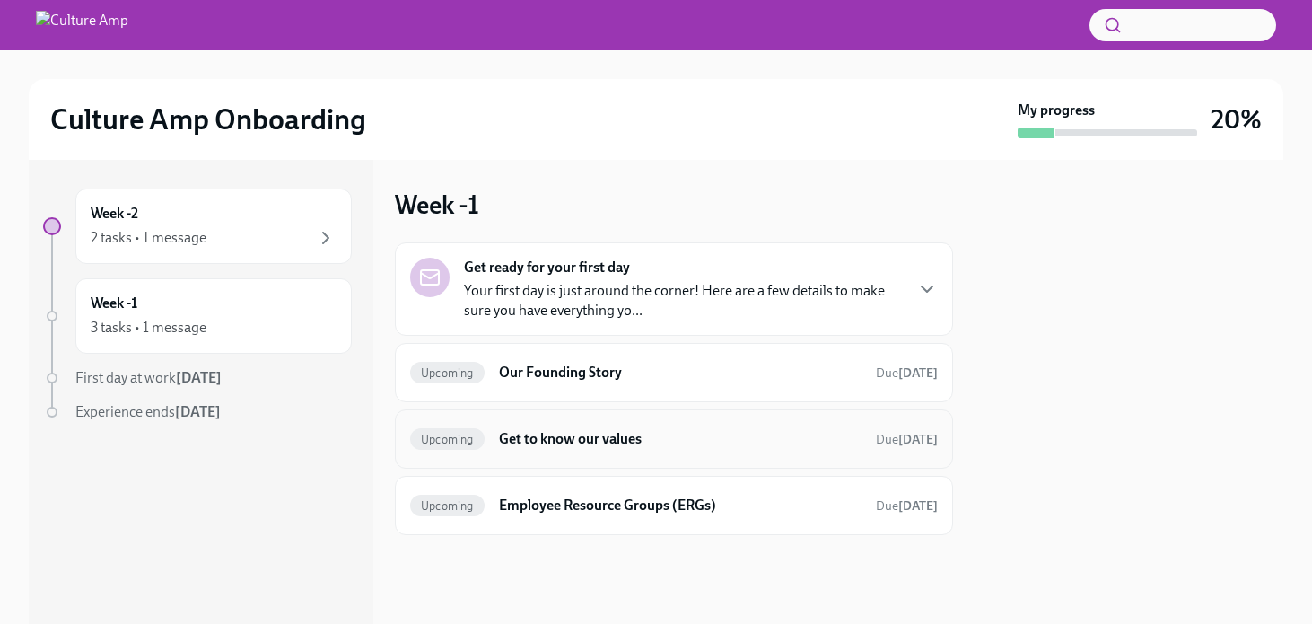
click at [563, 445] on h6 "Get to know our values" at bounding box center [680, 439] width 362 height 20
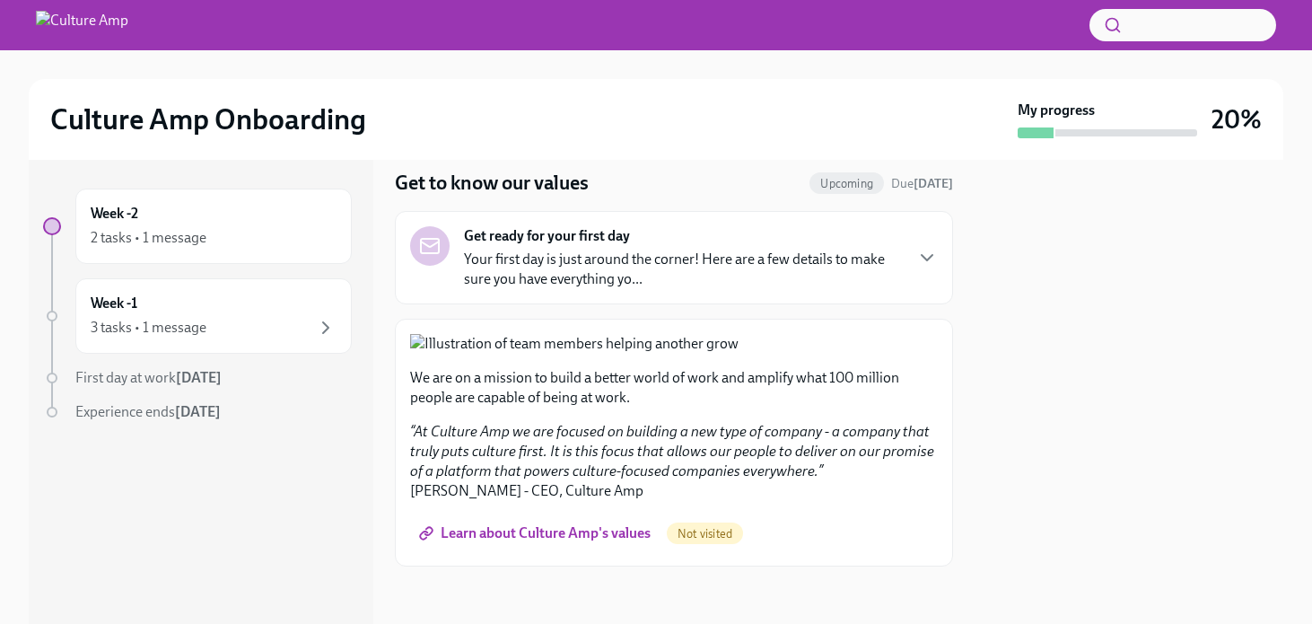
scroll to position [555, 0]
click at [612, 539] on span "Learn about Culture Amp's values" at bounding box center [537, 533] width 228 height 18
click at [193, 318] on div "3 tasks • 1 message" at bounding box center [149, 328] width 116 height 20
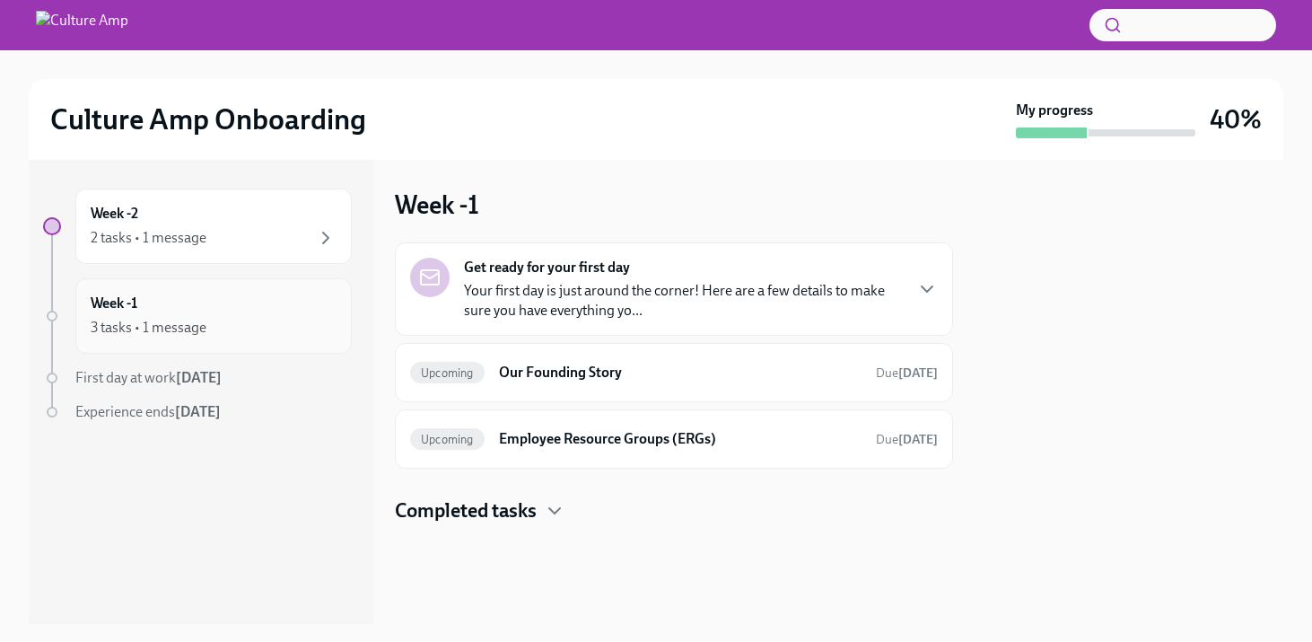
click at [202, 319] on div "3 tasks • 1 message" at bounding box center [149, 328] width 116 height 20
click at [201, 210] on div "Week -2 2 tasks • 1 message" at bounding box center [214, 226] width 246 height 45
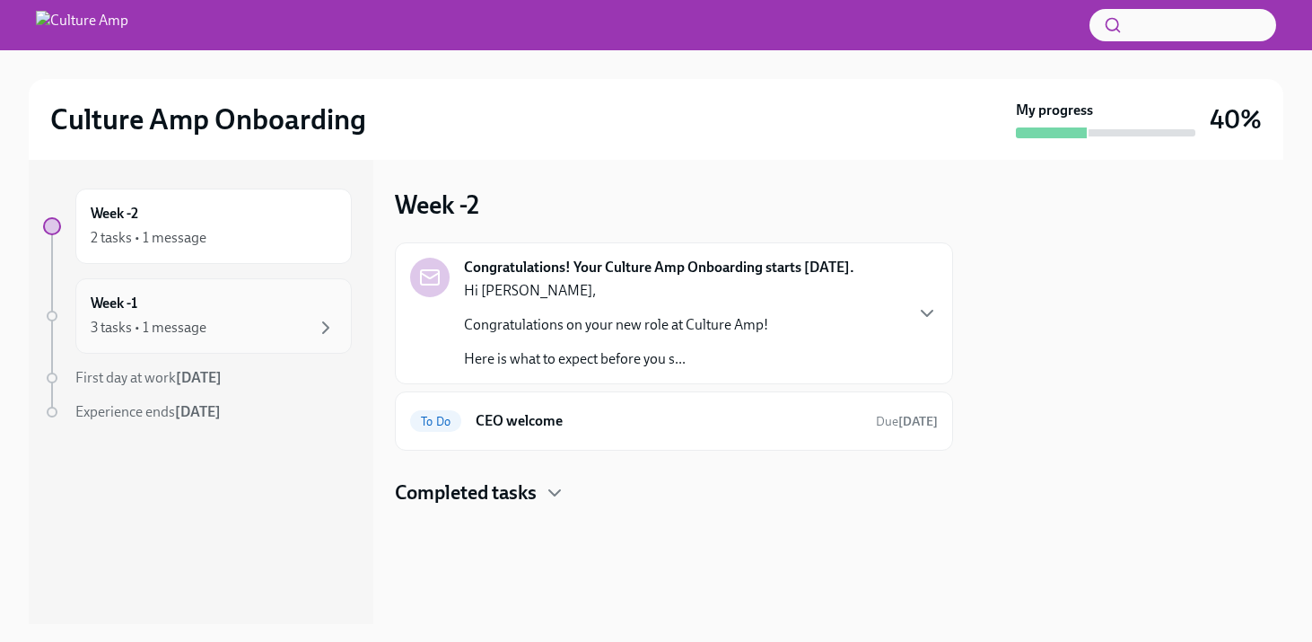
click at [179, 319] on div "3 tasks • 1 message" at bounding box center [149, 328] width 116 height 20
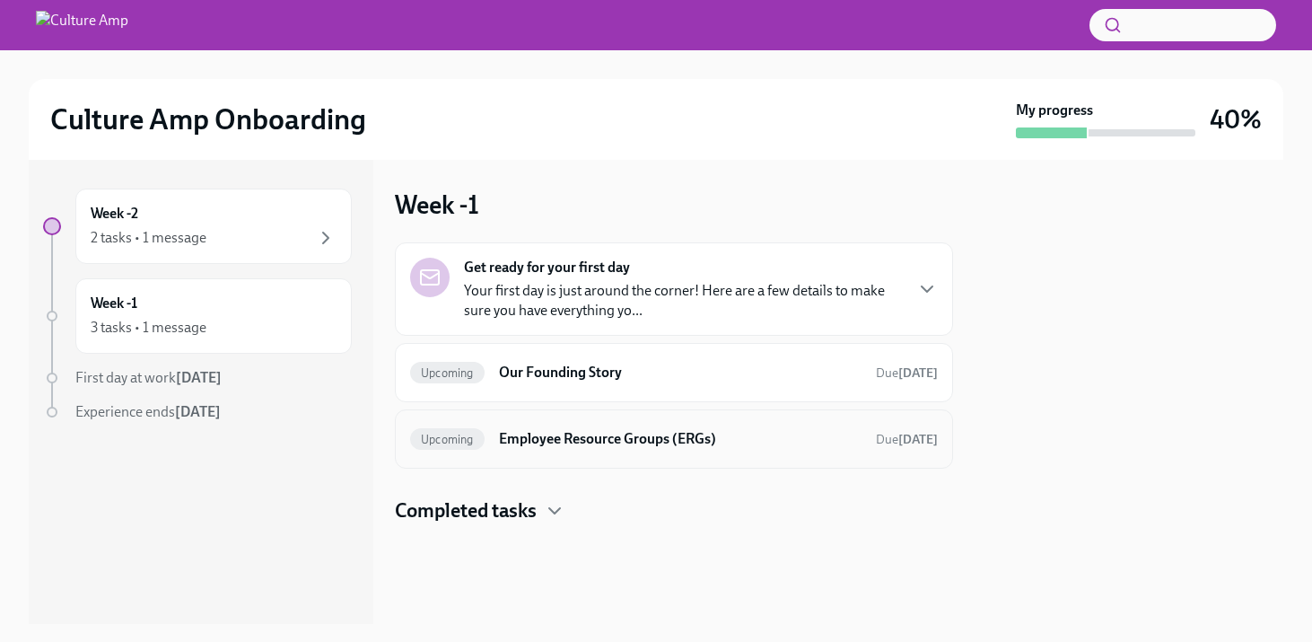
click at [598, 435] on h6 "Employee Resource Groups (ERGs)" at bounding box center [680, 439] width 362 height 20
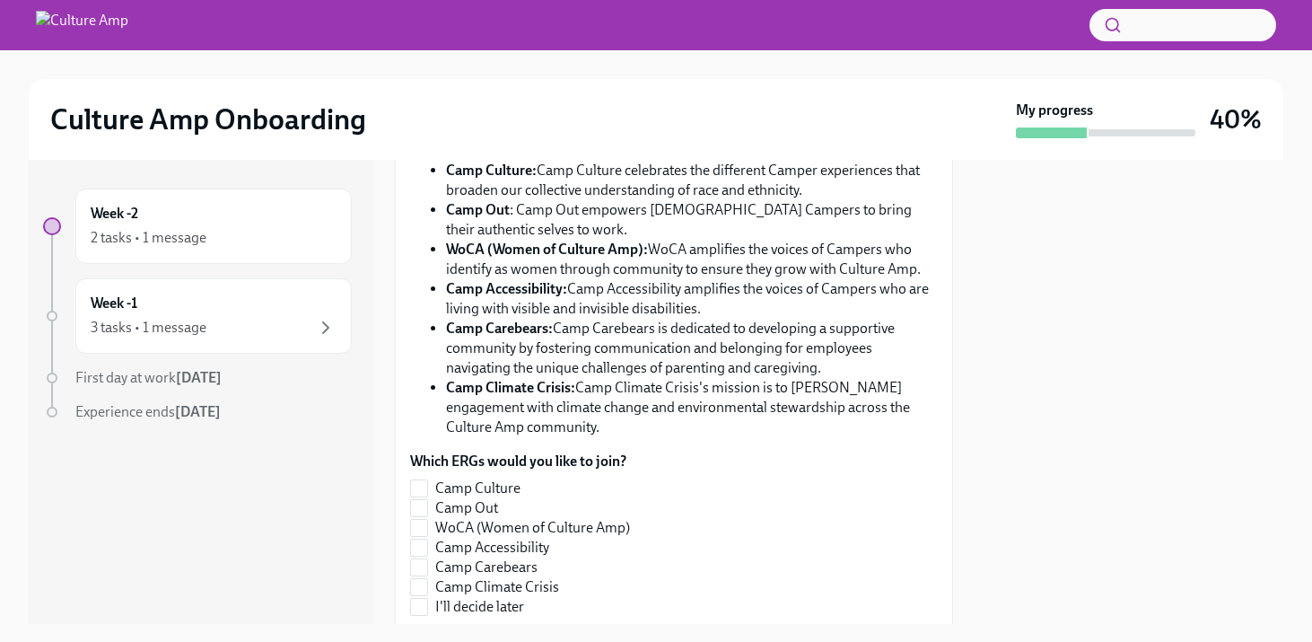
scroll to position [591, 0]
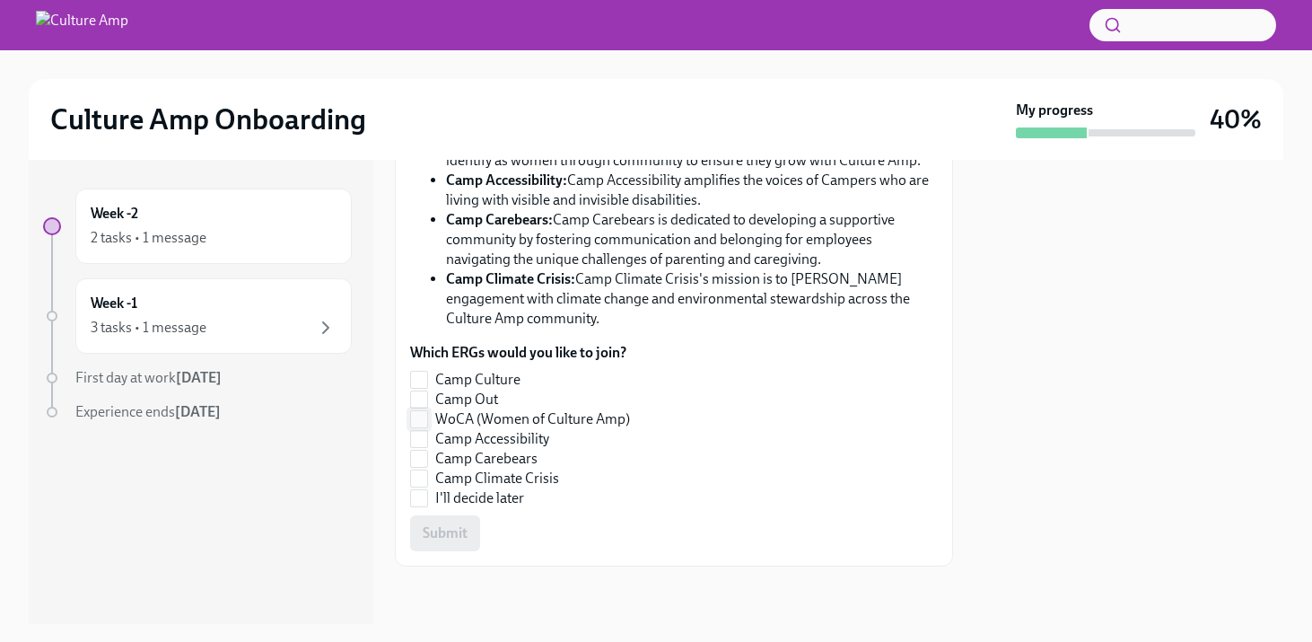
click at [419, 424] on input "WoCA (Women of Culture Amp)" at bounding box center [419, 419] width 16 height 16
checkbox input "true"
click at [470, 535] on button "Submit" at bounding box center [445, 533] width 70 height 36
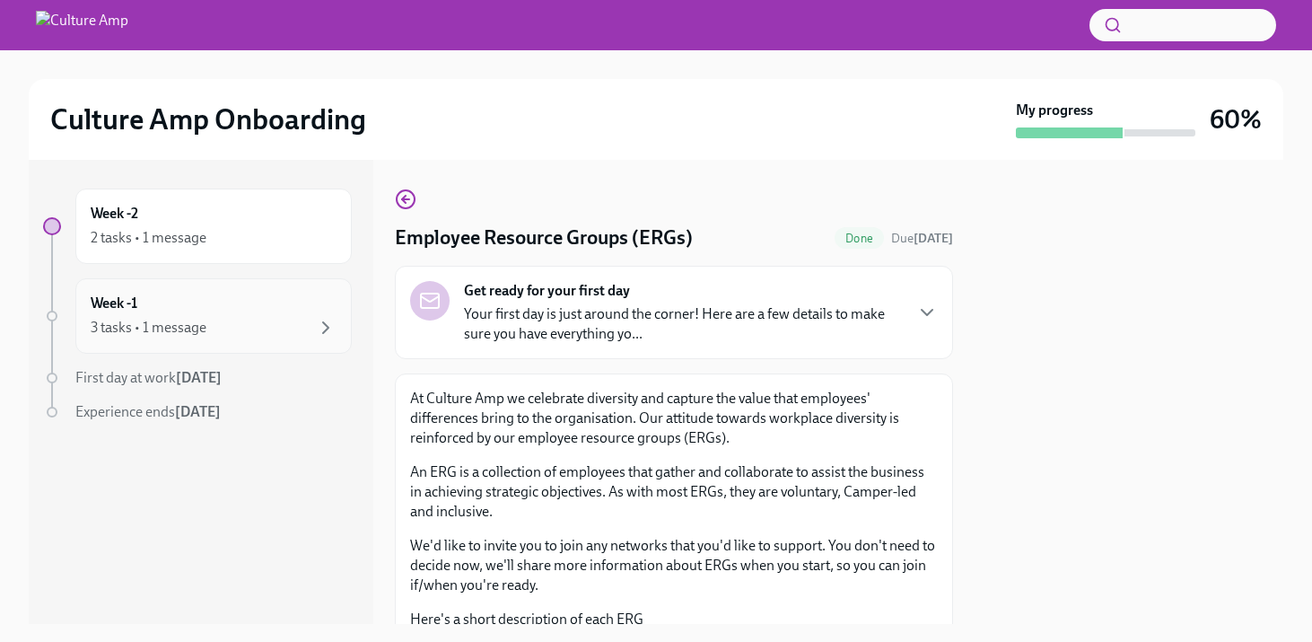
click at [276, 314] on div "Week -1 3 tasks • 1 message" at bounding box center [214, 315] width 246 height 45
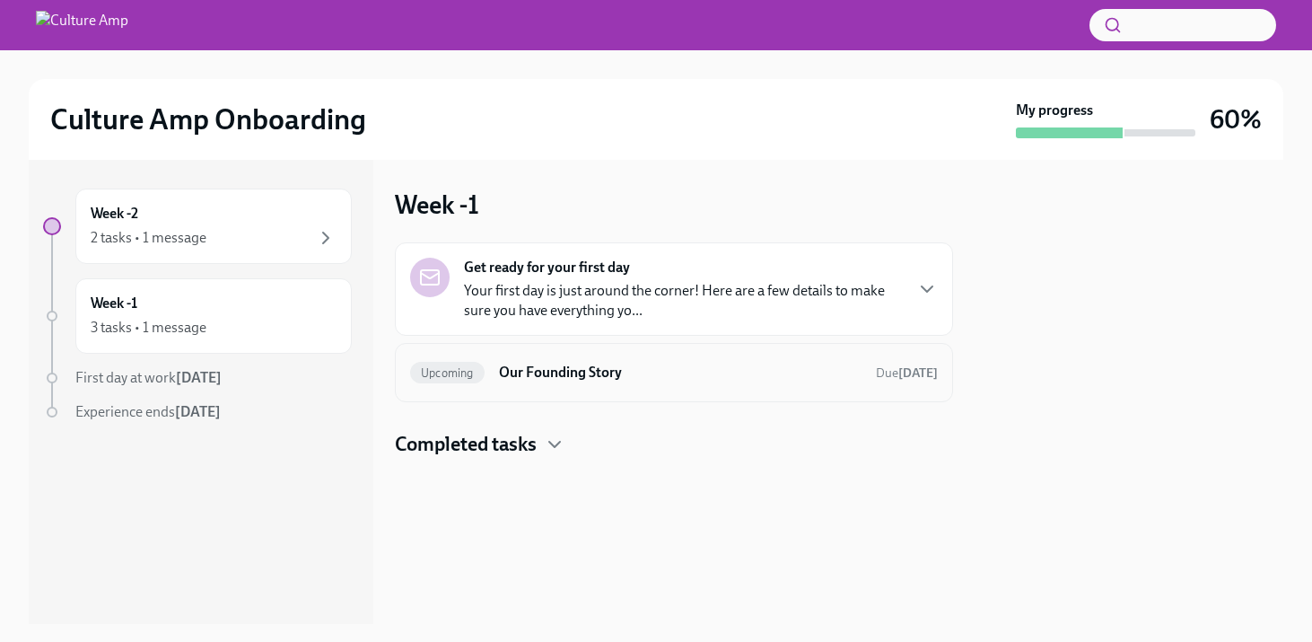
click at [598, 377] on h6 "Our Founding Story" at bounding box center [680, 372] width 362 height 20
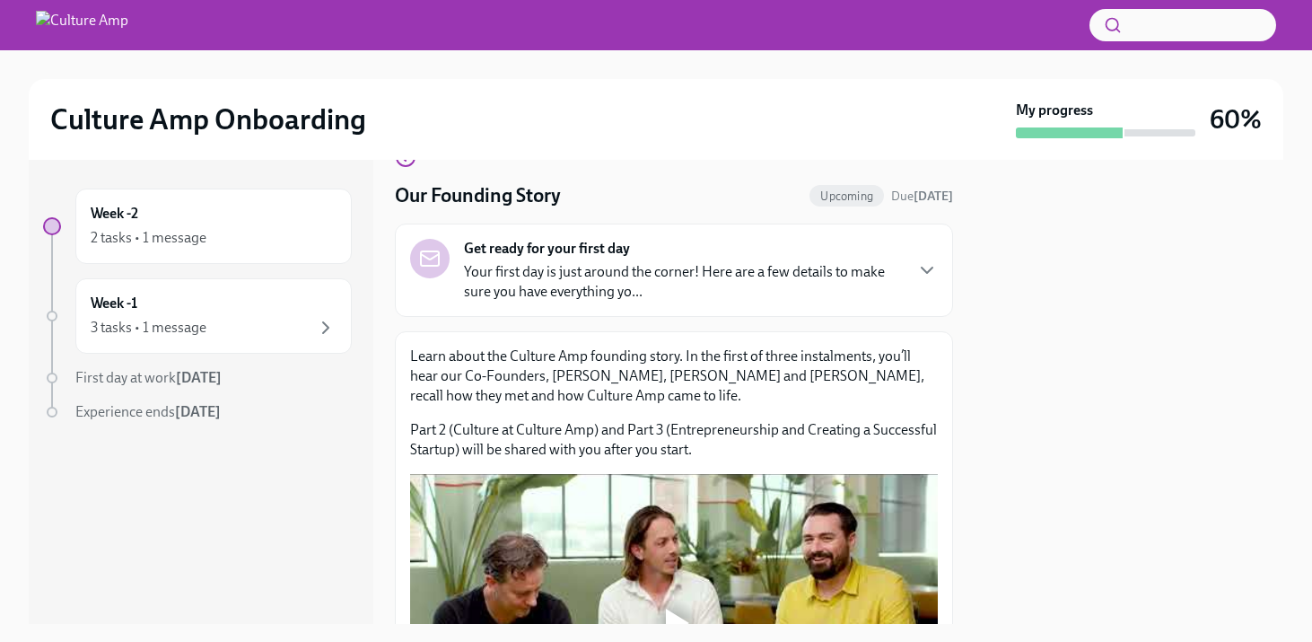
scroll to position [44, 0]
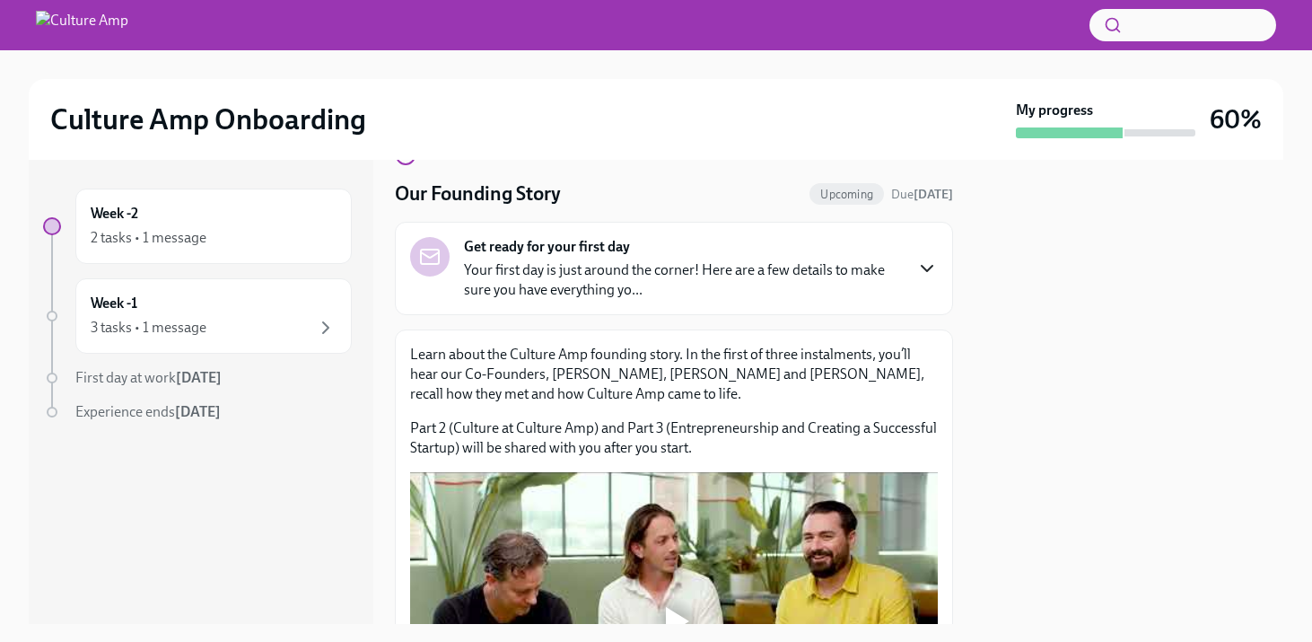
click at [927, 274] on icon "button" at bounding box center [927, 268] width 22 height 22
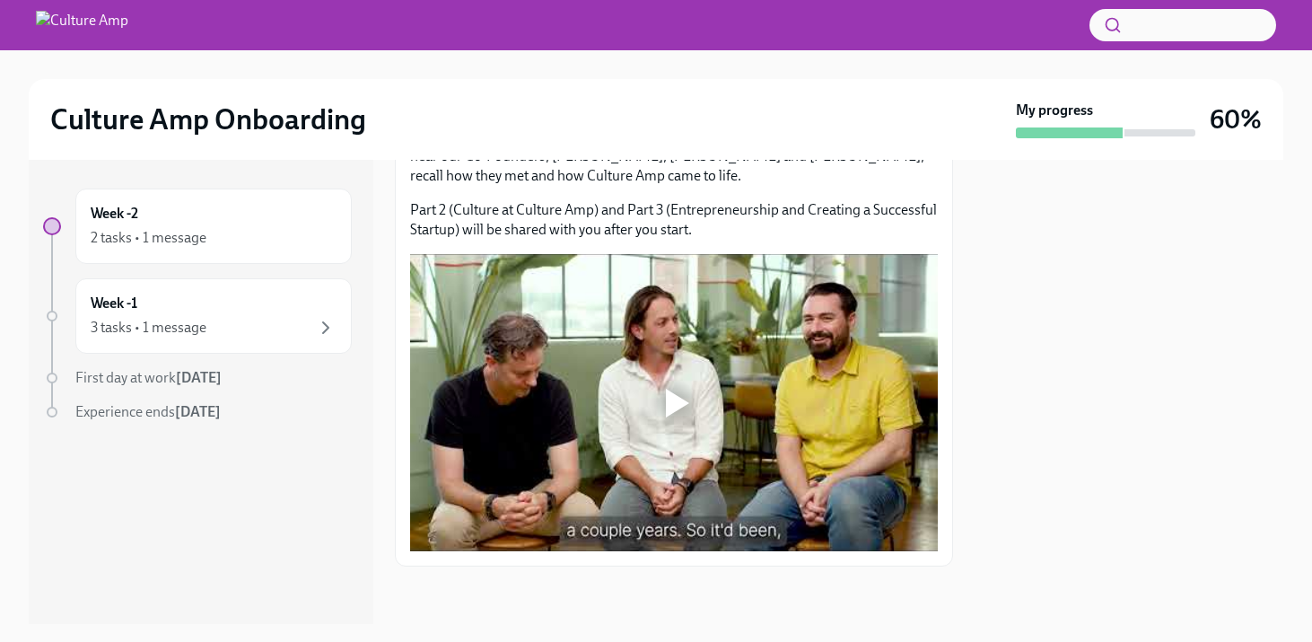
scroll to position [1734, 0]
click at [241, 341] on div "Week -1 3 tasks • 1 message" at bounding box center [213, 315] width 276 height 75
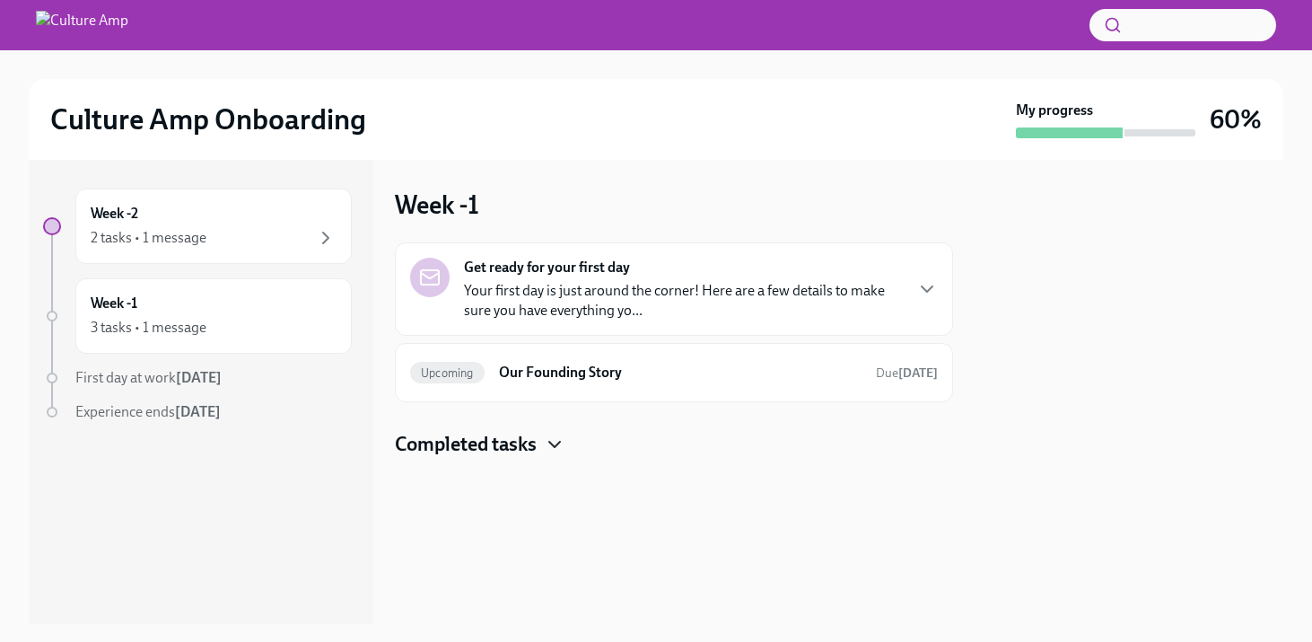
click at [554, 444] on icon "button" at bounding box center [554, 443] width 11 height 5
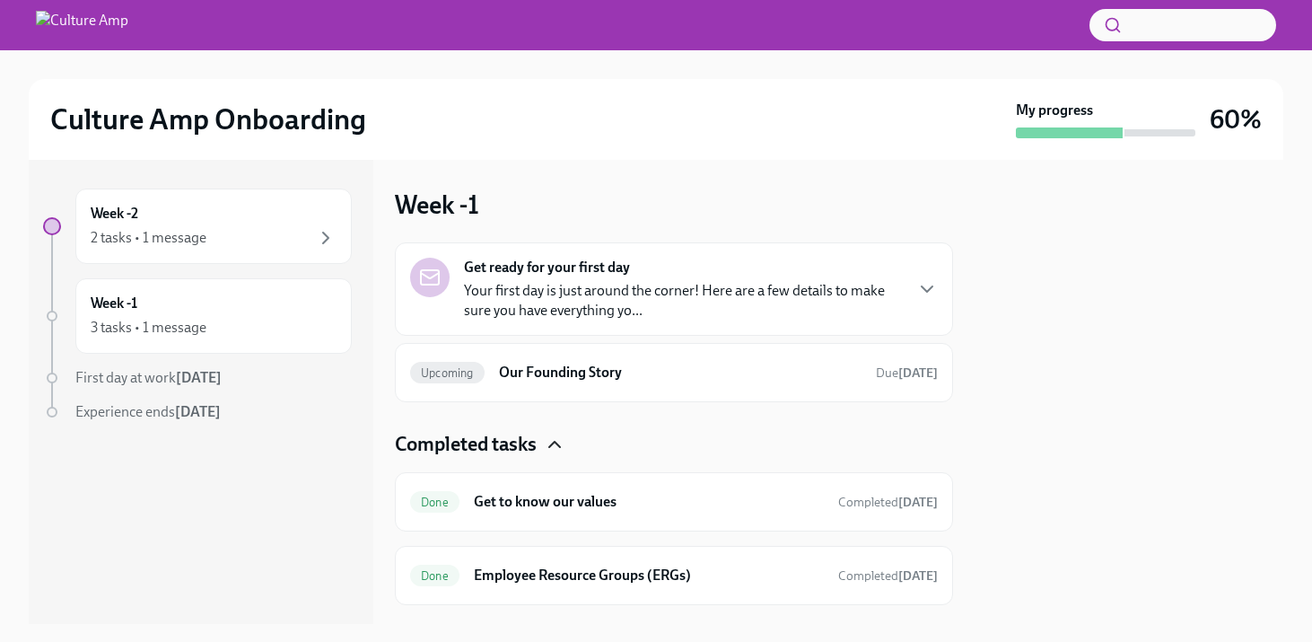
scroll to position [39, 0]
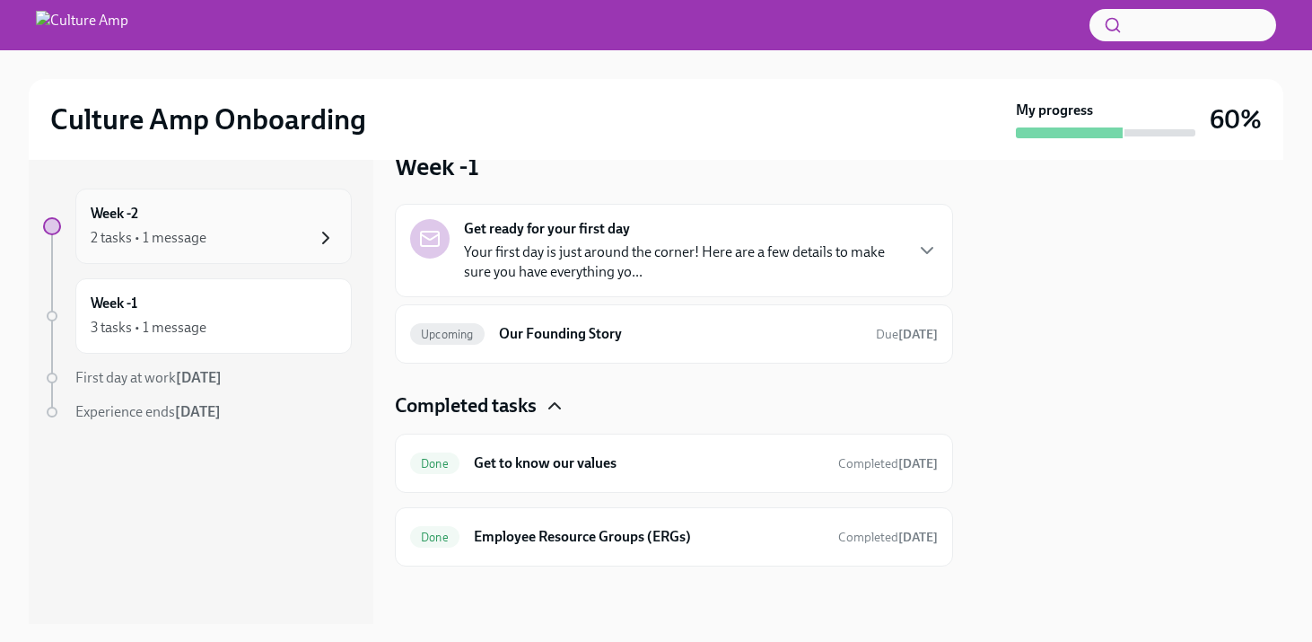
click at [322, 233] on icon "button" at bounding box center [326, 238] width 22 height 22
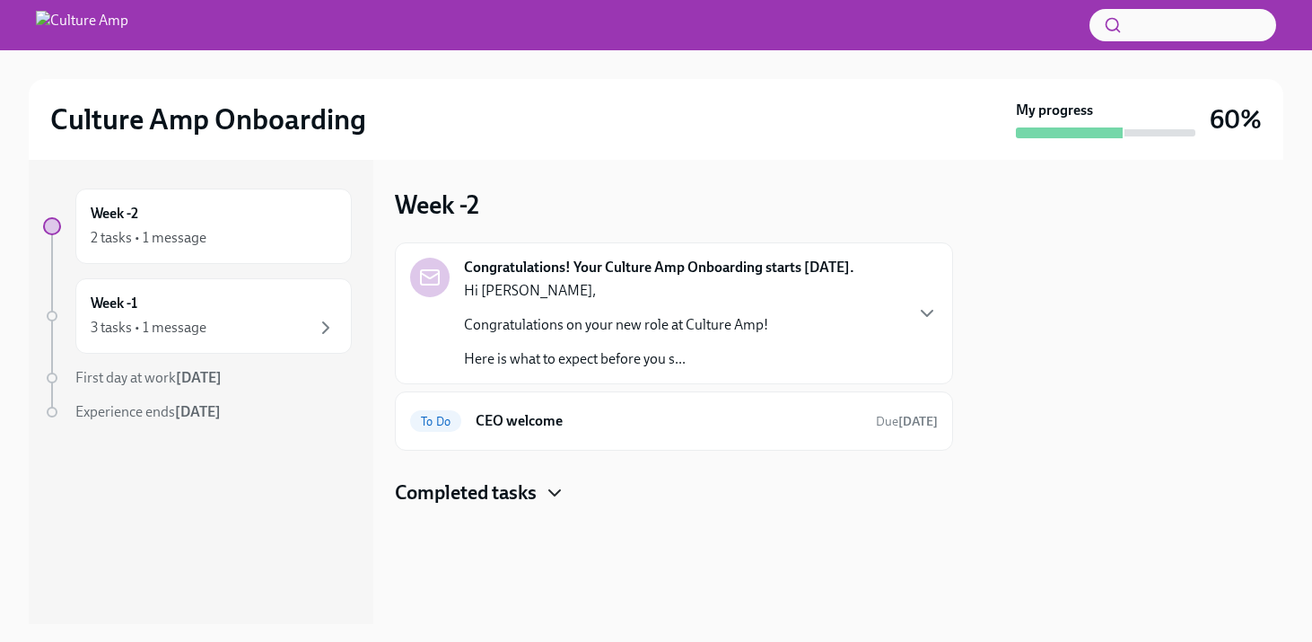
click at [557, 496] on icon "button" at bounding box center [555, 493] width 22 height 22
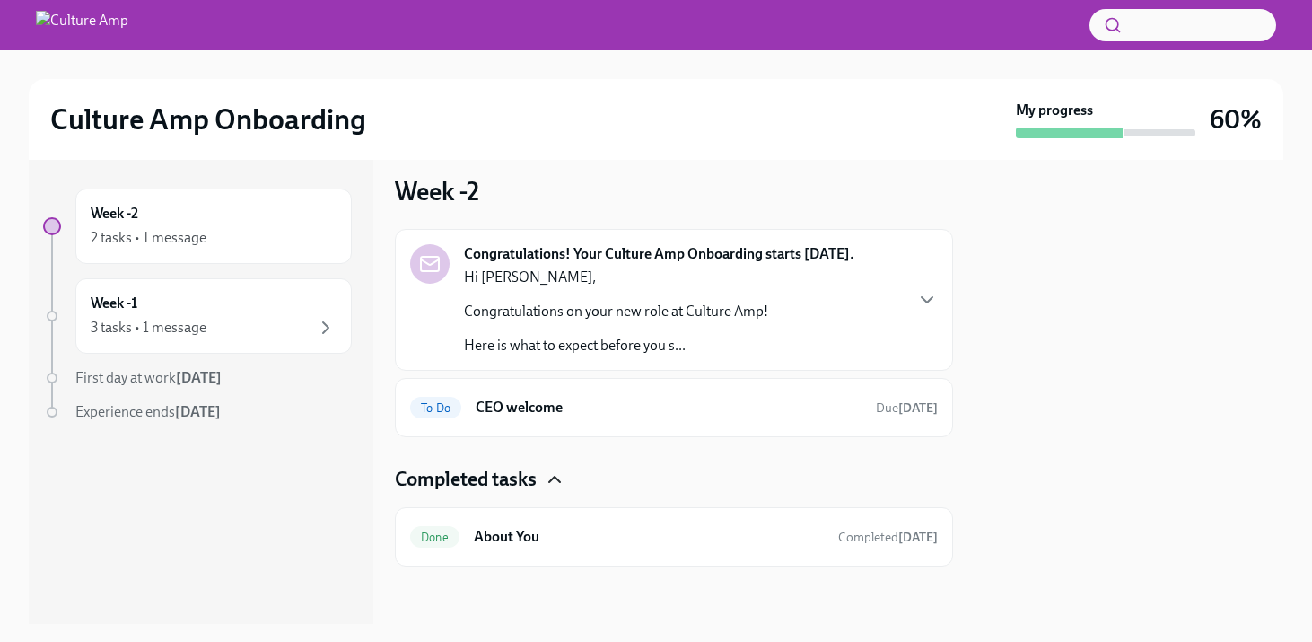
scroll to position [12, 0]
click at [526, 411] on h6 "CEO welcome" at bounding box center [669, 409] width 386 height 20
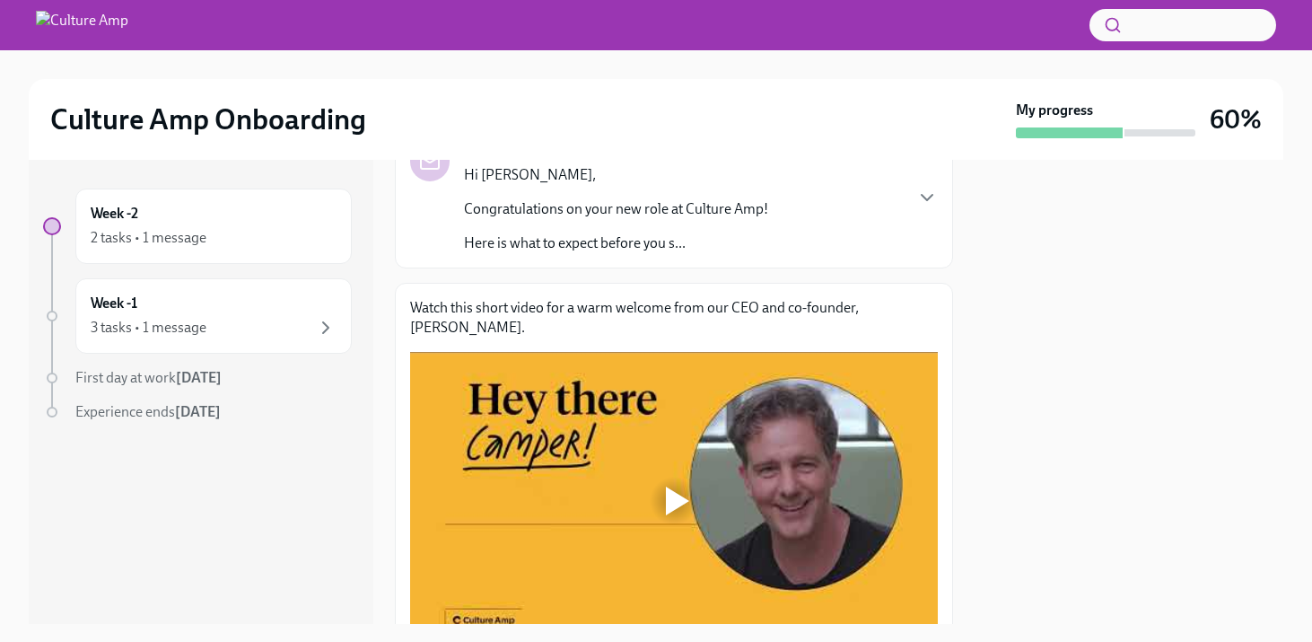
scroll to position [166, 0]
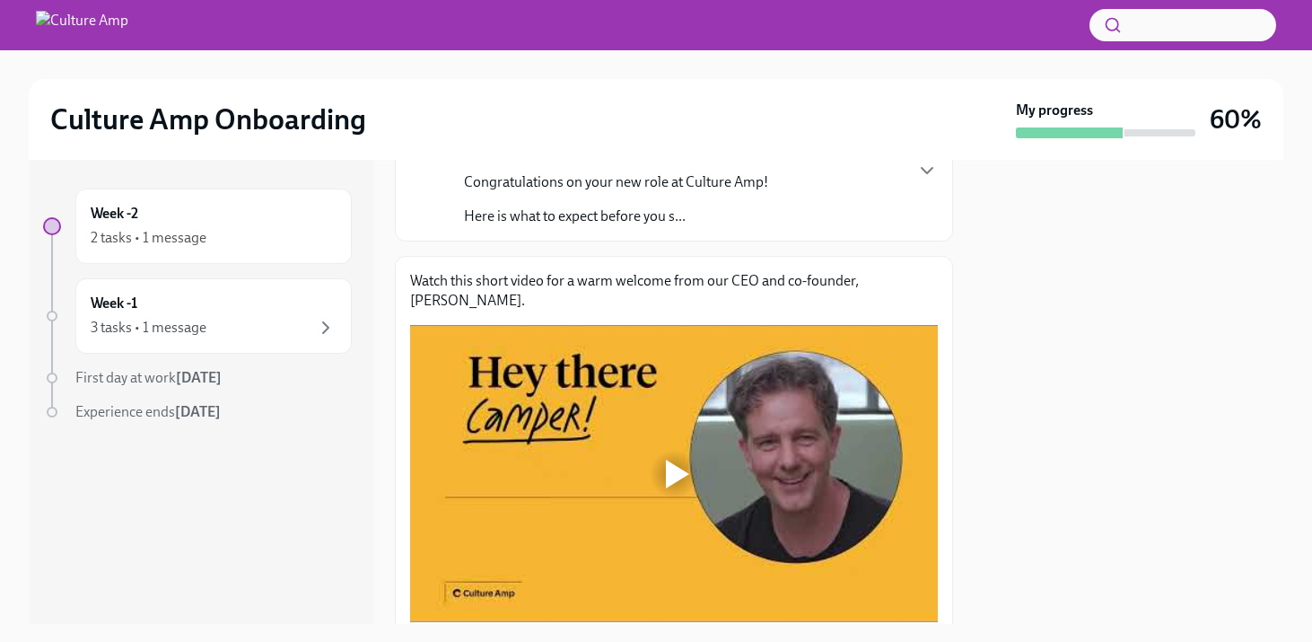
click at [671, 468] on div at bounding box center [677, 473] width 23 height 29
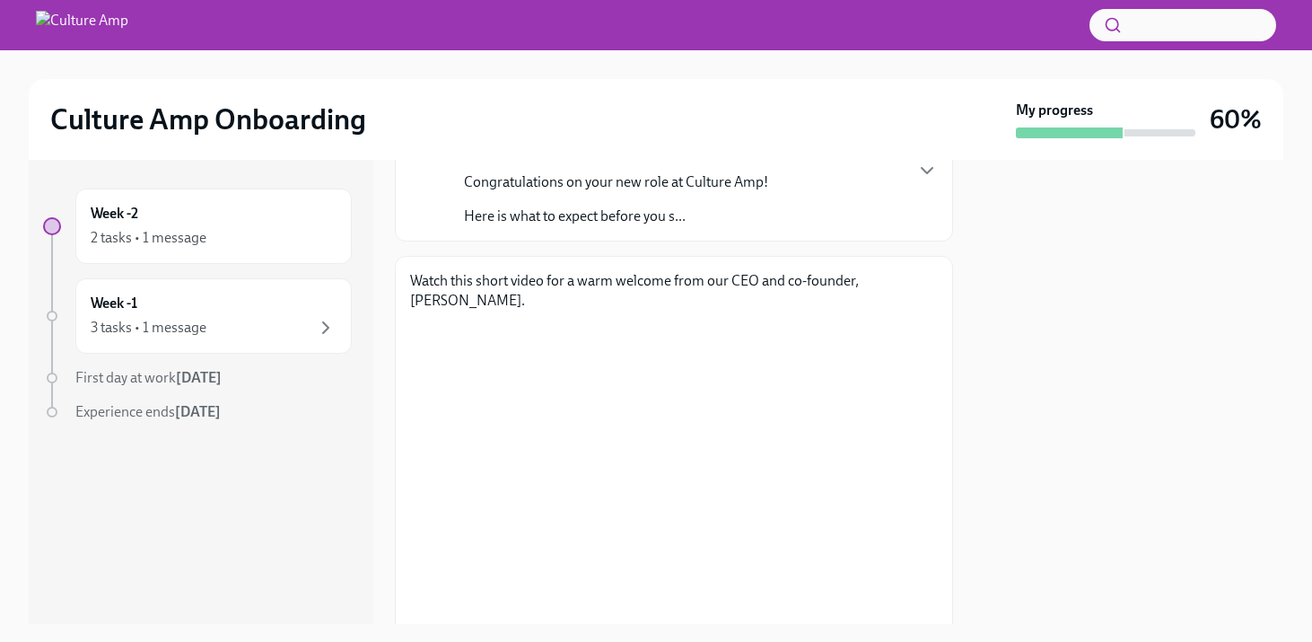
click at [1085, 423] on div at bounding box center [1128, 392] width 309 height 464
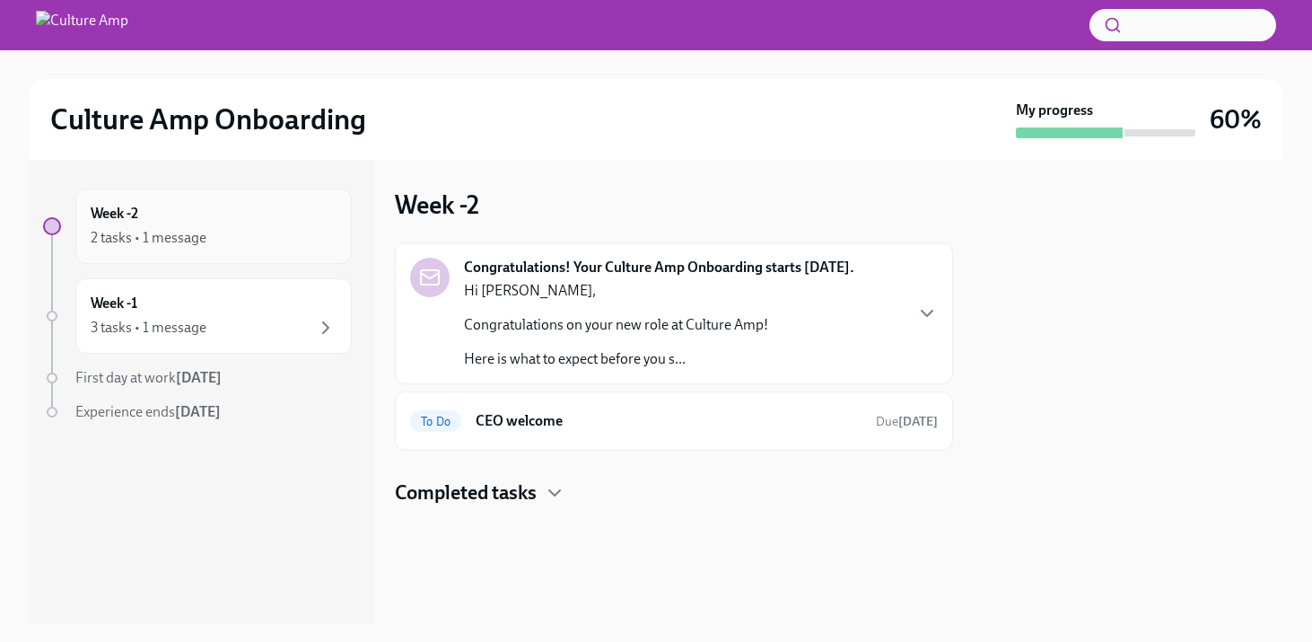
click at [185, 239] on div "2 tasks • 1 message" at bounding box center [149, 238] width 116 height 20
click at [564, 493] on icon "button" at bounding box center [555, 493] width 22 height 22
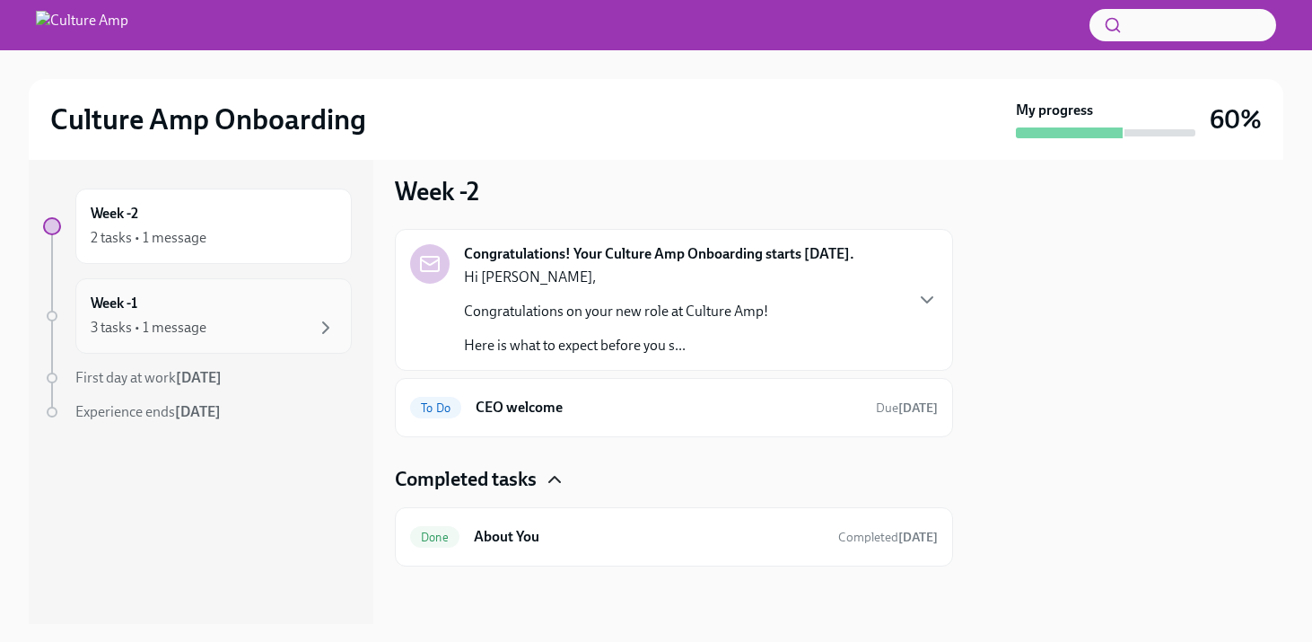
click at [310, 319] on div "3 tasks • 1 message" at bounding box center [214, 328] width 246 height 22
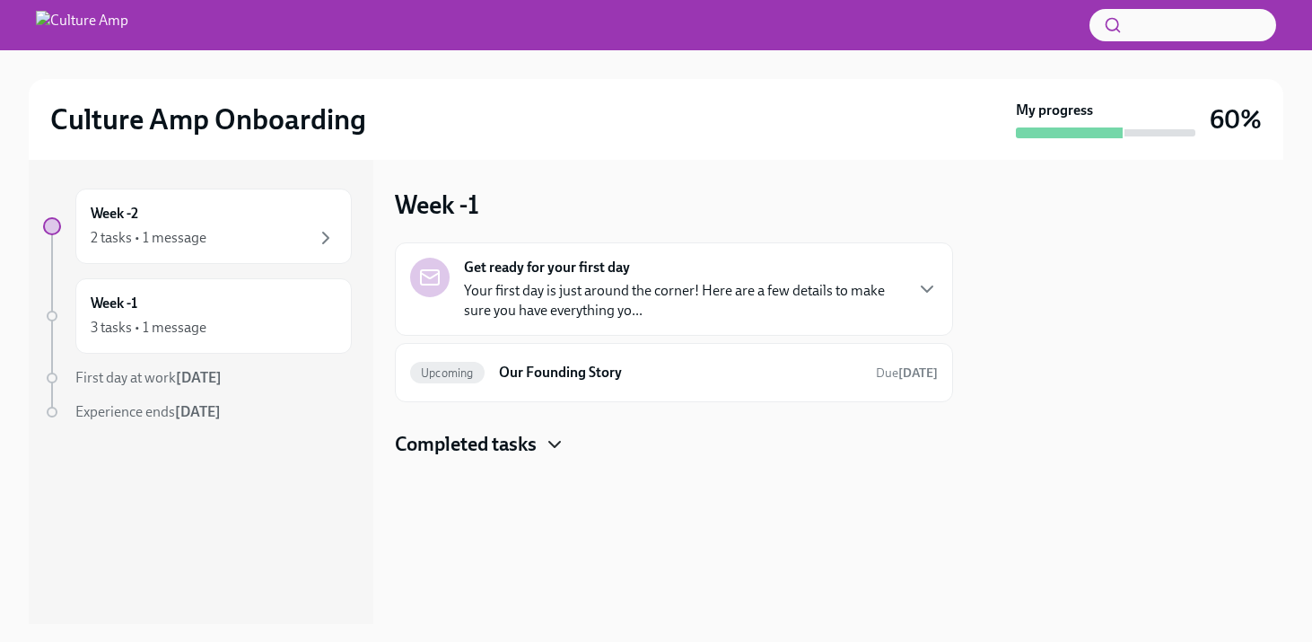
click at [555, 450] on icon "button" at bounding box center [555, 444] width 22 height 22
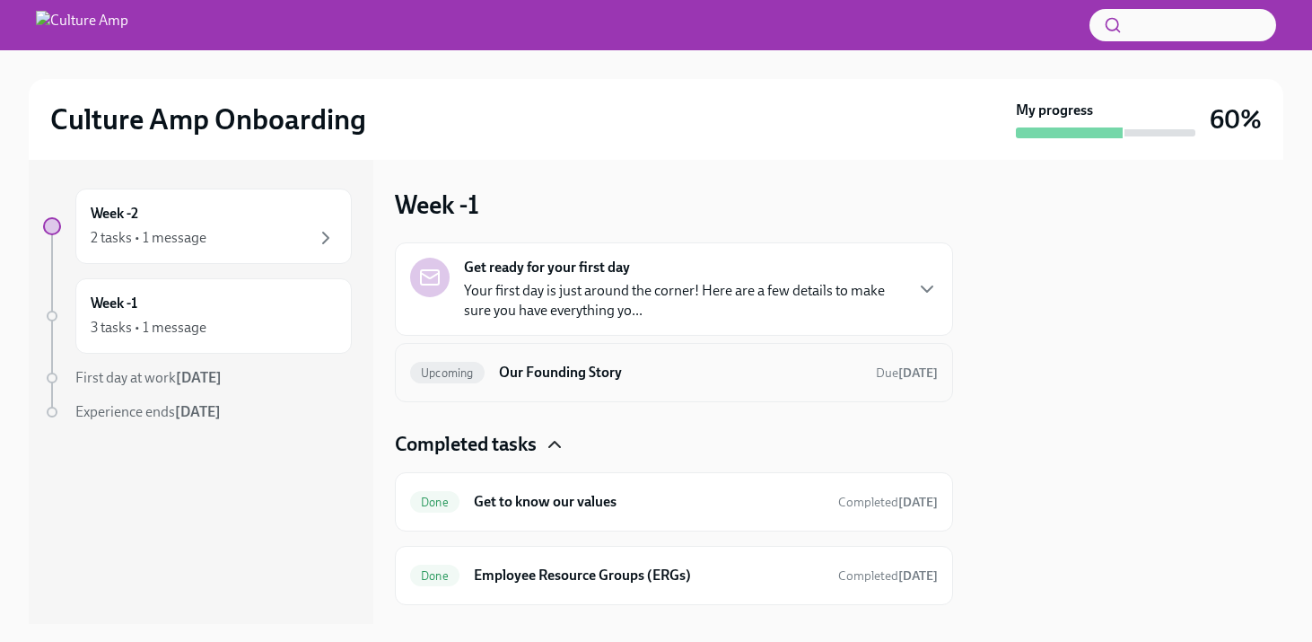
click at [567, 375] on h6 "Our Founding Story" at bounding box center [680, 372] width 362 height 20
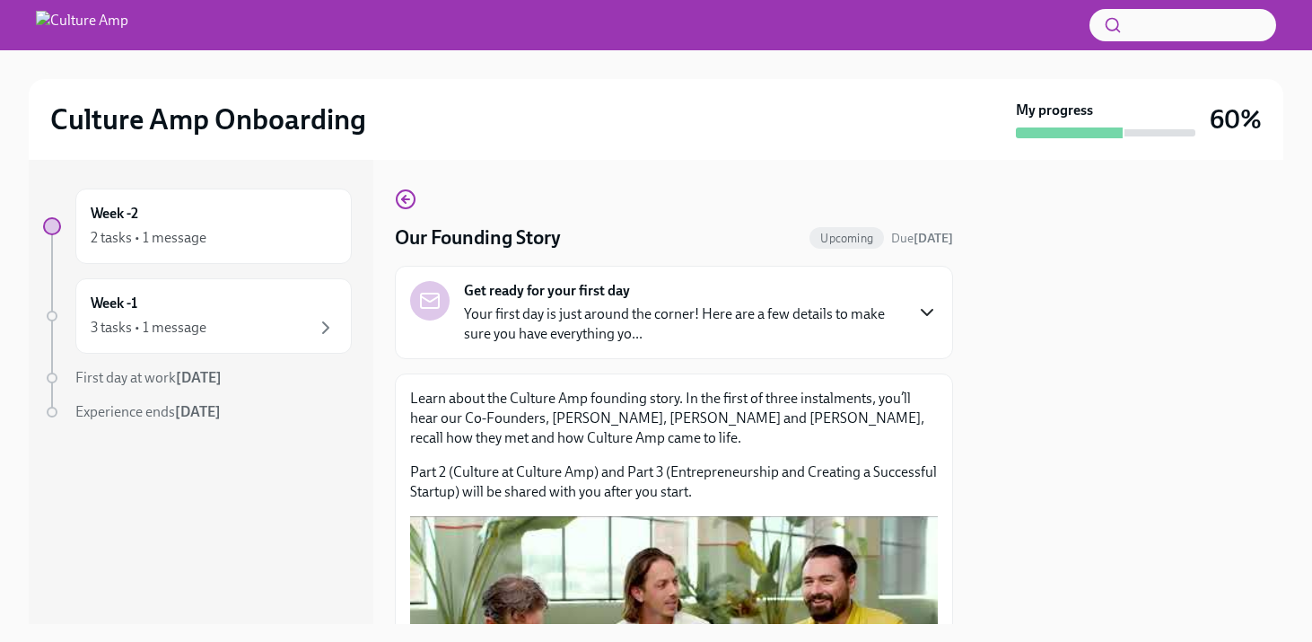
click at [929, 313] on icon "button" at bounding box center [926, 312] width 11 height 5
